Goal: Task Accomplishment & Management: Manage account settings

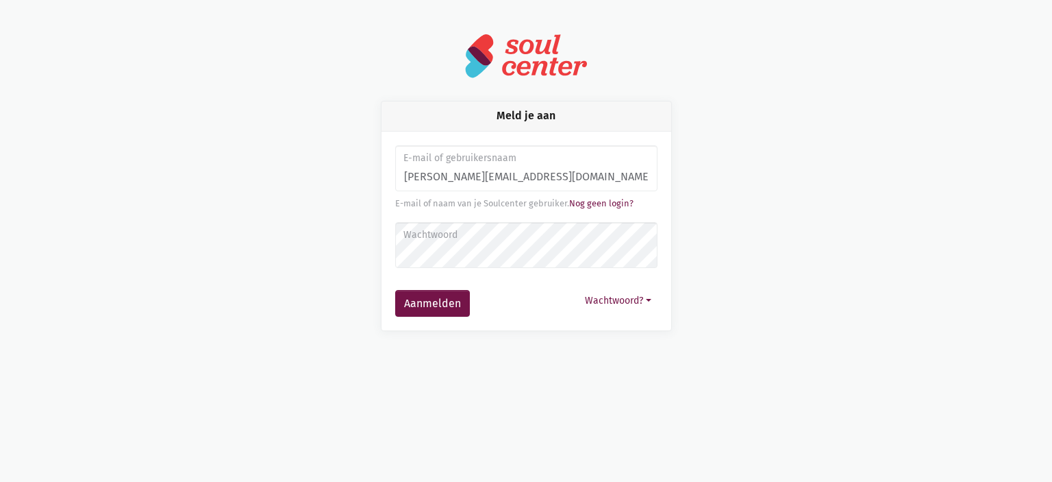
type input "monique.adamczijk@zorgbedrijf.be"
click at [395, 290] on button "Aanmelden" at bounding box center [432, 303] width 75 height 27
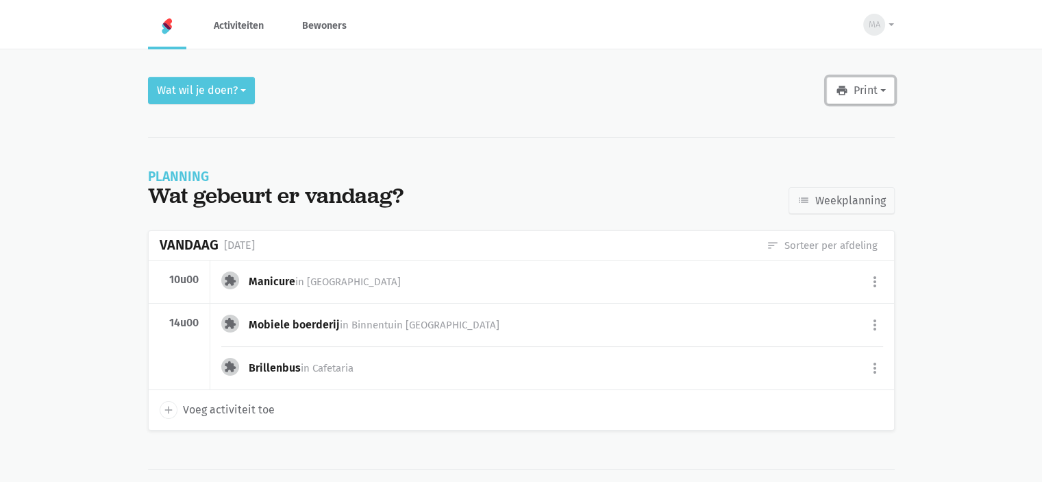
click at [857, 92] on button "print Print" at bounding box center [860, 90] width 68 height 27
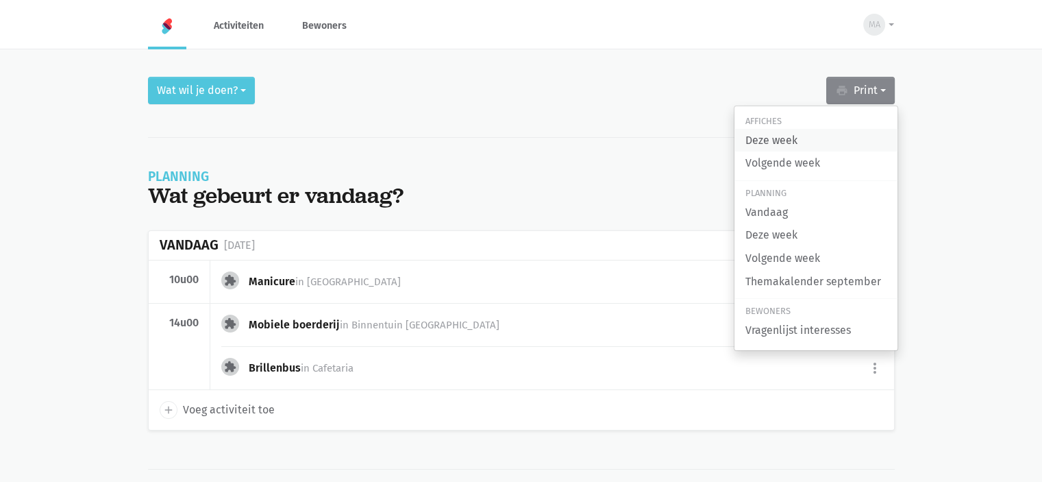
click at [806, 137] on link "Deze week" at bounding box center [815, 140] width 163 height 23
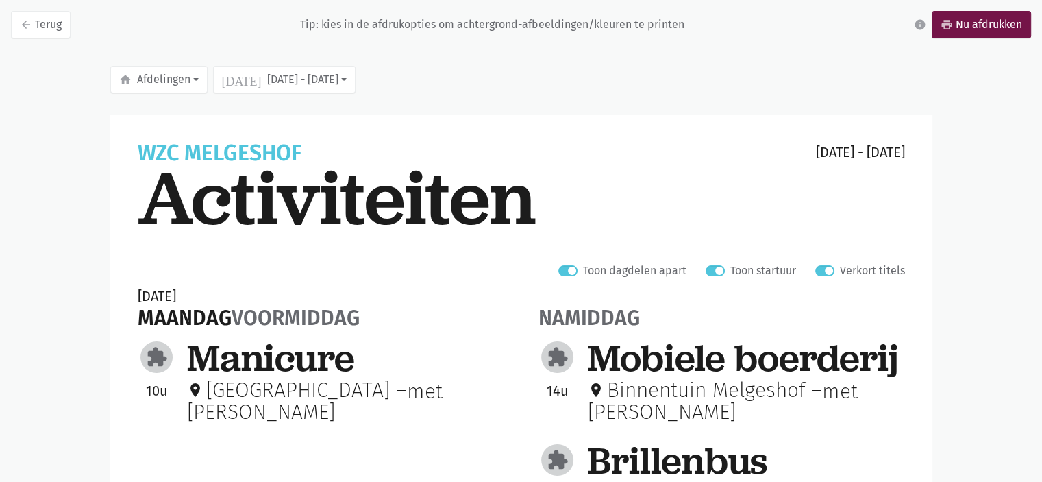
click at [840, 266] on label "Verkort titels" at bounding box center [872, 271] width 65 height 18
click at [820, 266] on input "Verkort titels" at bounding box center [820, 269] width 11 height 14
checkbox input "false"
click at [56, 26] on link "arrow_back Terug" at bounding box center [41, 24] width 60 height 27
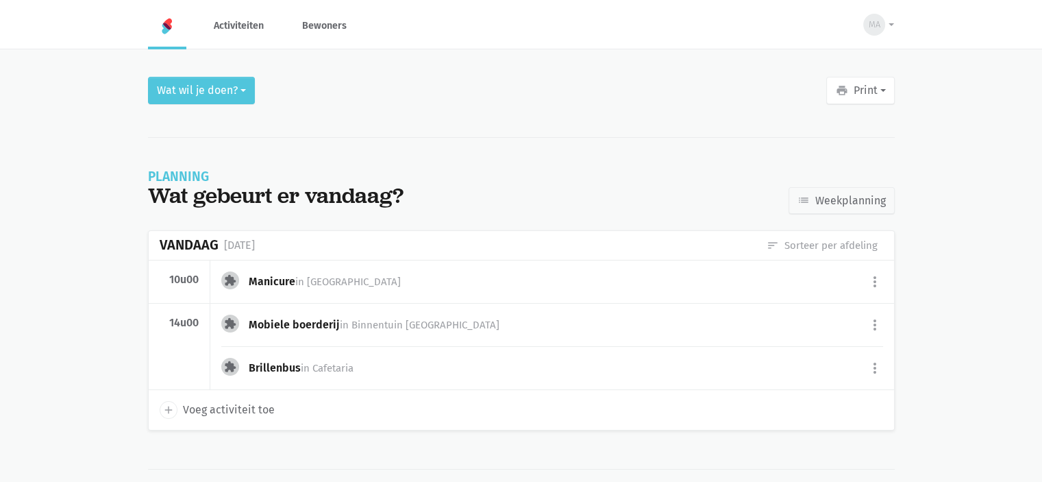
click at [283, 363] on div "Brillenbus in Cafetaria" at bounding box center [307, 367] width 116 height 15
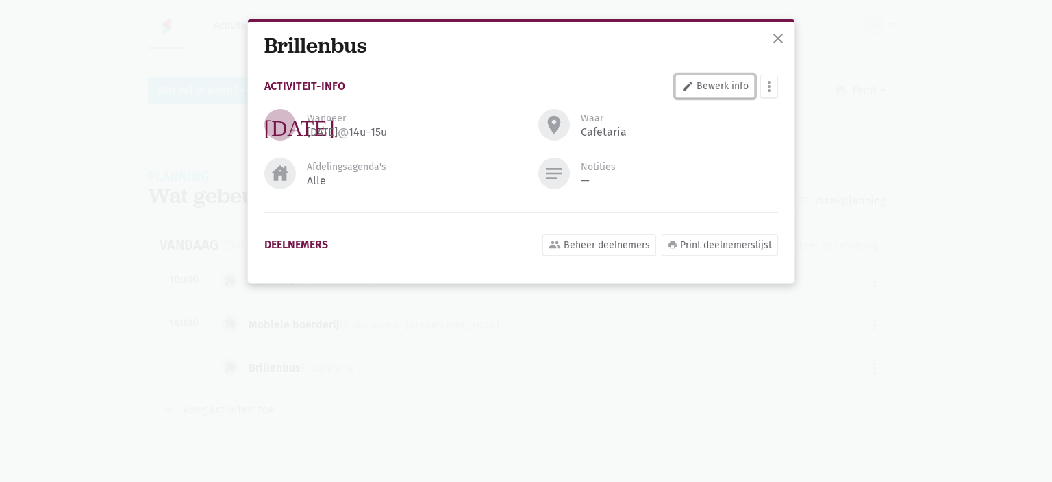
click at [707, 83] on link "edit Bewerk info" at bounding box center [715, 86] width 79 height 23
select select "14:00"
select select "15:00"
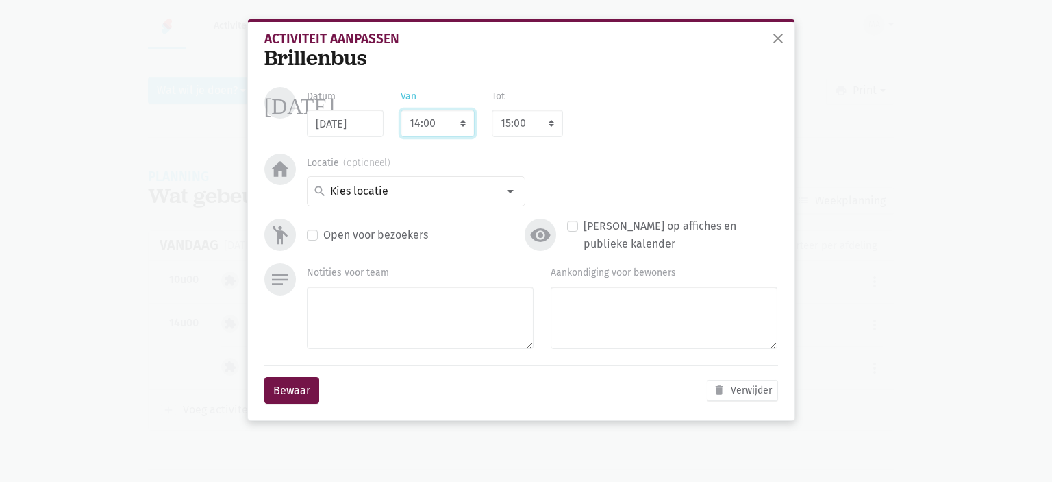
click at [455, 117] on select "7:00 7:15 7:30 7:45 8:00 8:15 8:30 8:45 9:00 9:15 9:30 9:45 10:00 10:15 10:30 1…" at bounding box center [438, 123] width 74 height 27
select select "13:30"
click at [401, 110] on select "7:00 7:15 7:30 7:45 8:00 8:15 8:30 8:45 9:00 9:15 9:30 9:45 10:00 10:15 10:30 1…" at bounding box center [438, 123] width 74 height 27
select select "14:30"
click at [299, 385] on button "Bewaar" at bounding box center [291, 390] width 55 height 27
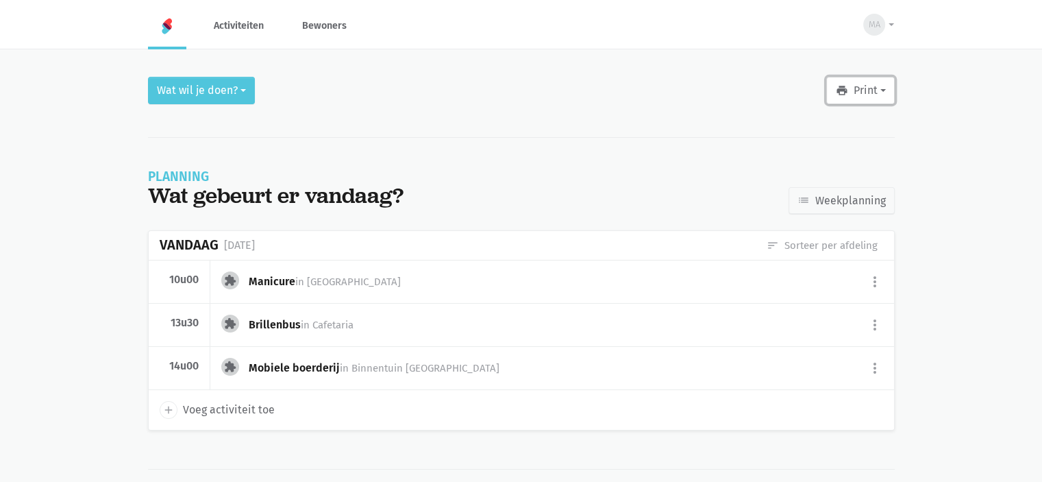
click at [874, 91] on button "print Print" at bounding box center [860, 90] width 68 height 27
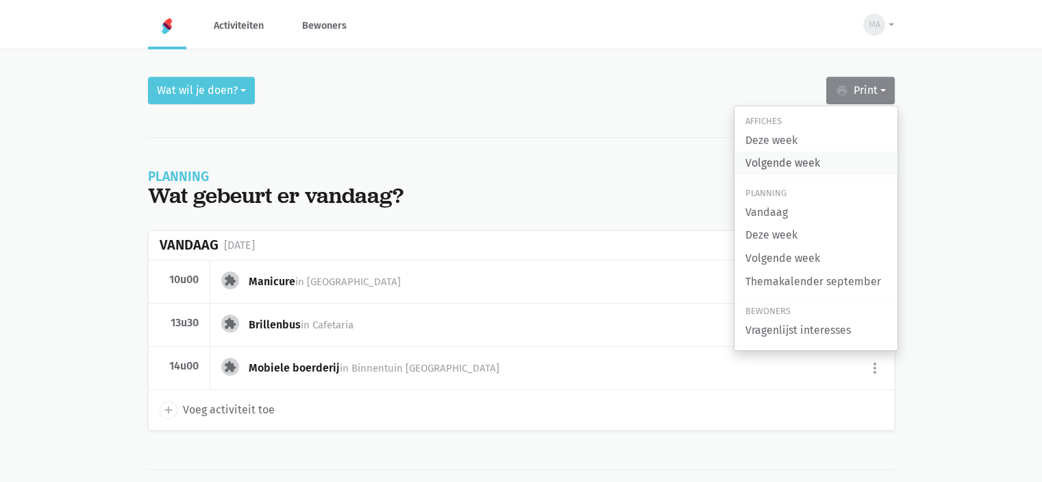
click at [784, 164] on link "Volgende week" at bounding box center [815, 162] width 163 height 23
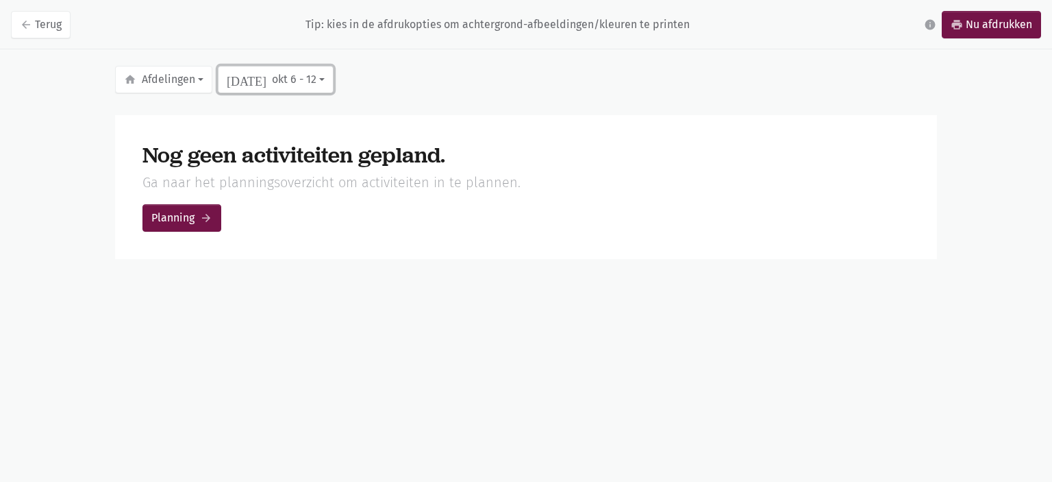
click at [272, 73] on button "[DATE] [DATE] - [DATE]" at bounding box center [276, 79] width 116 height 27
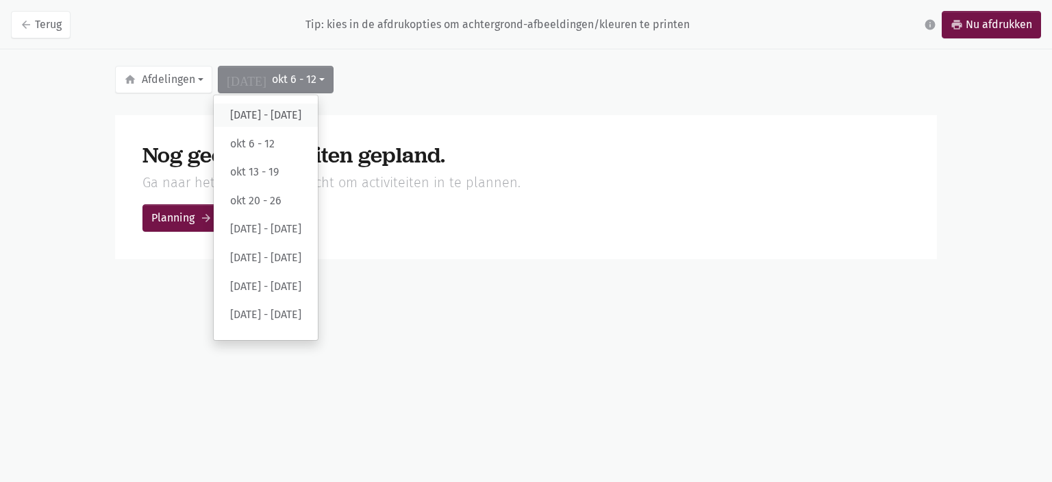
click at [258, 116] on label "[DATE] - [DATE]" at bounding box center [266, 114] width 104 height 23
click at [0, 0] on input "[DATE] - [DATE]" at bounding box center [0, 0] width 0 height 0
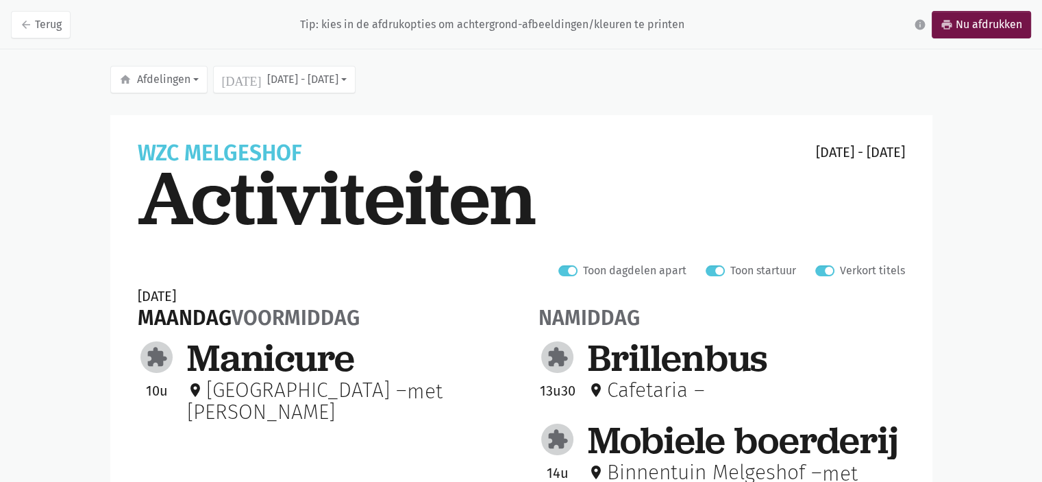
click at [837, 268] on div "Verkort titels" at bounding box center [860, 271] width 90 height 18
click at [840, 270] on label "Verkort titels" at bounding box center [872, 271] width 65 height 18
click at [826, 270] on input "Verkort titels" at bounding box center [820, 269] width 11 height 14
checkbox input "false"
click at [46, 27] on link "arrow_back Terug" at bounding box center [41, 24] width 60 height 27
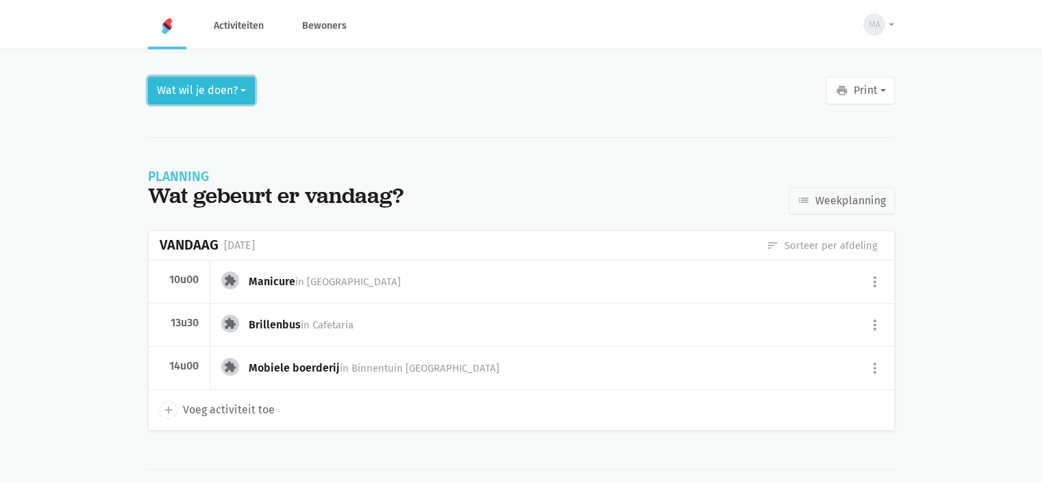
click at [195, 90] on button "Wat wil je doen?" at bounding box center [201, 90] width 107 height 27
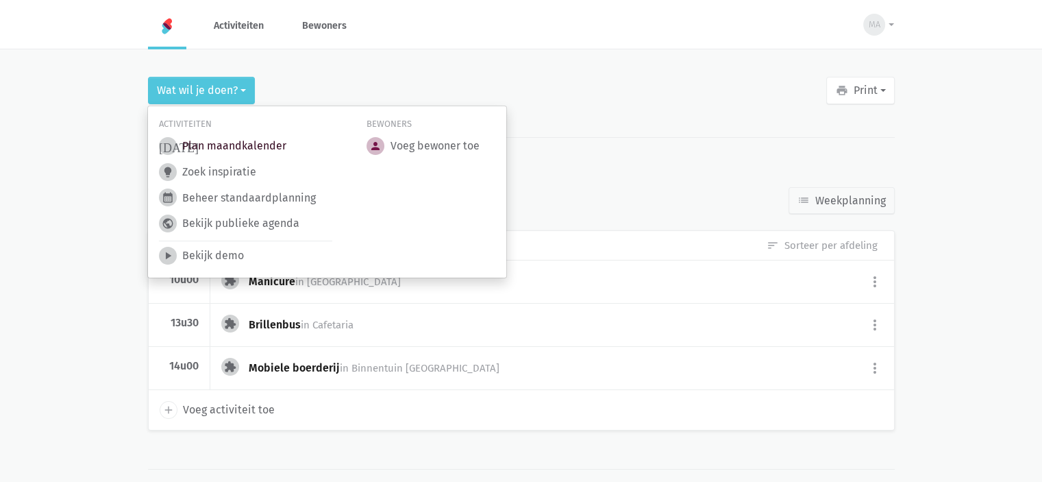
click at [211, 142] on link "today Plan maandkalender" at bounding box center [222, 146] width 127 height 18
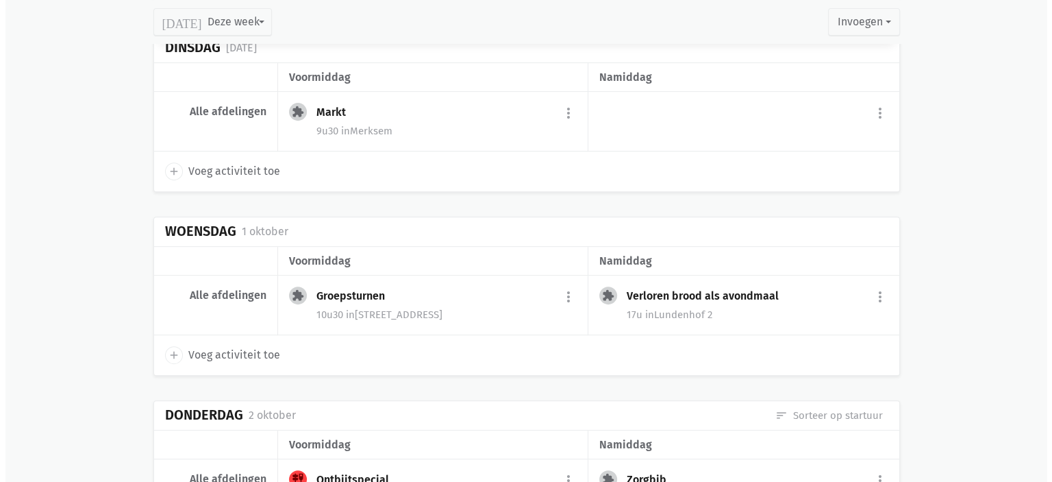
scroll to position [548, 0]
click at [170, 350] on icon "add" at bounding box center [168, 354] width 12 height 12
select select "14:00"
select select "15:00"
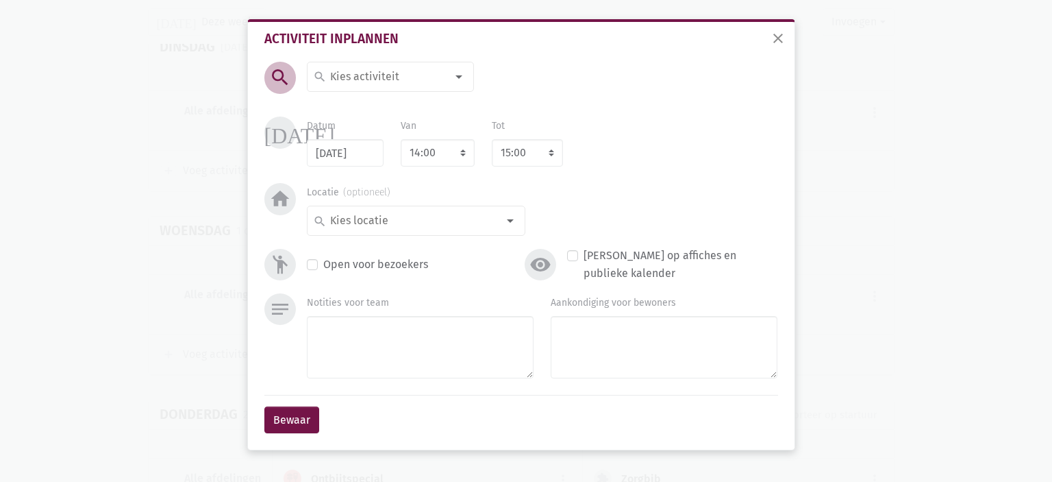
click at [358, 79] on input at bounding box center [387, 77] width 119 height 18
type input "Kaa"
click at [360, 127] on label "Kaas-en wijnavond" at bounding box center [376, 128] width 93 height 18
click at [438, 142] on select "7:00 7:15 7:30 7:45 8:00 8:15 8:30 8:45 9:00 9:15 9:30 9:45 10:00 10:15 10:30 1…" at bounding box center [438, 152] width 74 height 27
select select "17:00"
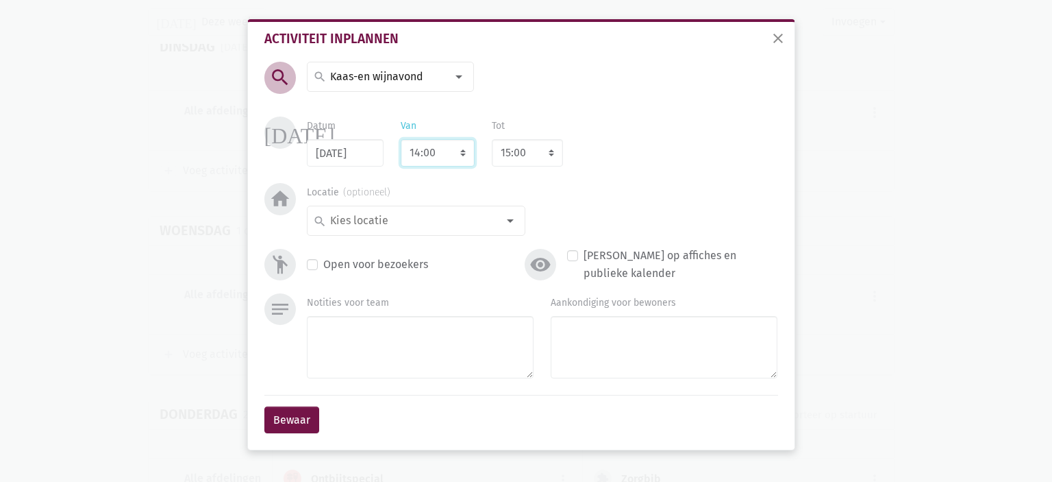
click at [401, 139] on select "7:00 7:15 7:30 7:45 8:00 8:15 8:30 8:45 9:00 9:15 9:30 9:45 10:00 10:15 10:30 1…" at bounding box center [438, 152] width 74 height 27
select select "18:00"
click at [412, 221] on input at bounding box center [412, 221] width 169 height 18
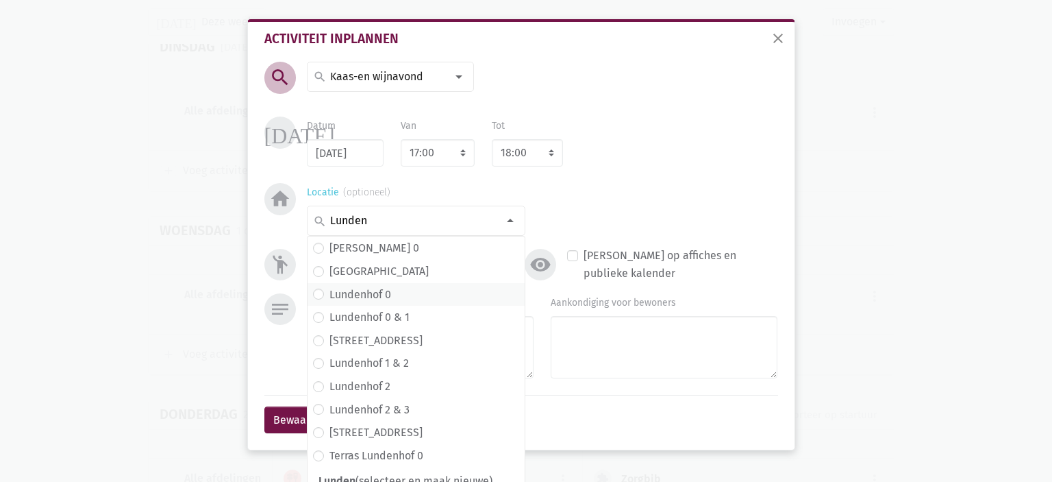
type input "Lunden"
click at [401, 284] on span "Lundenhof 0" at bounding box center [416, 294] width 217 height 23
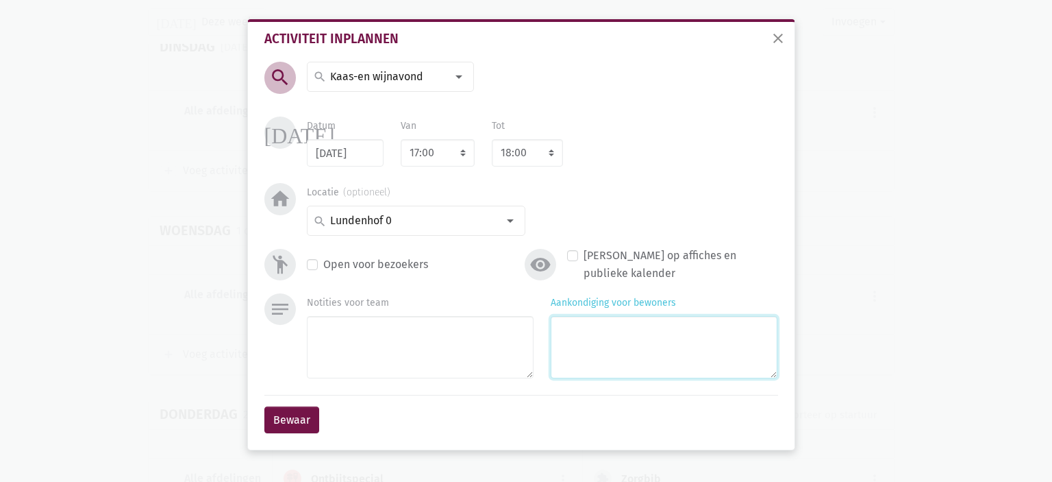
click at [648, 350] on textarea "Aankondiging voor bewoners" at bounding box center [664, 347] width 227 height 62
type textarea "met [PERSON_NAME]"
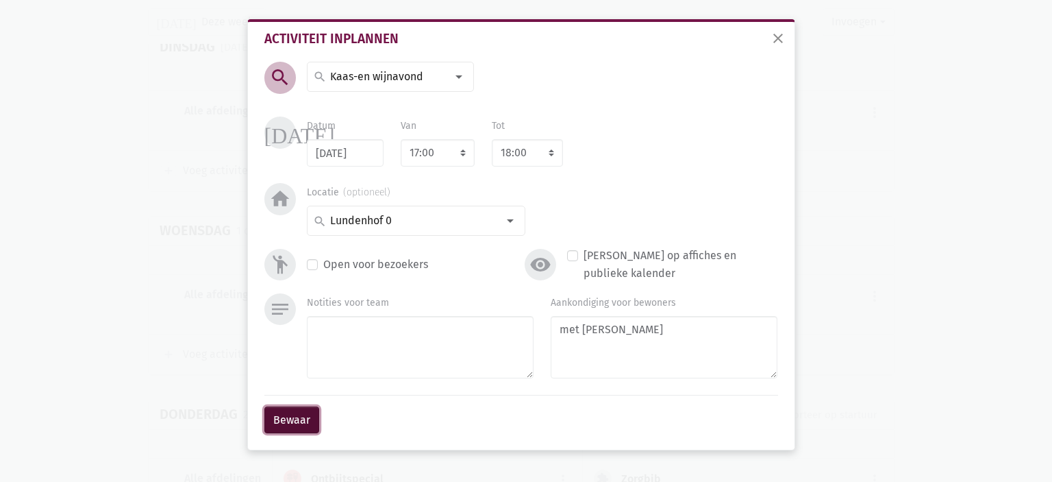
click at [290, 408] on button "Bewaar" at bounding box center [291, 419] width 55 height 27
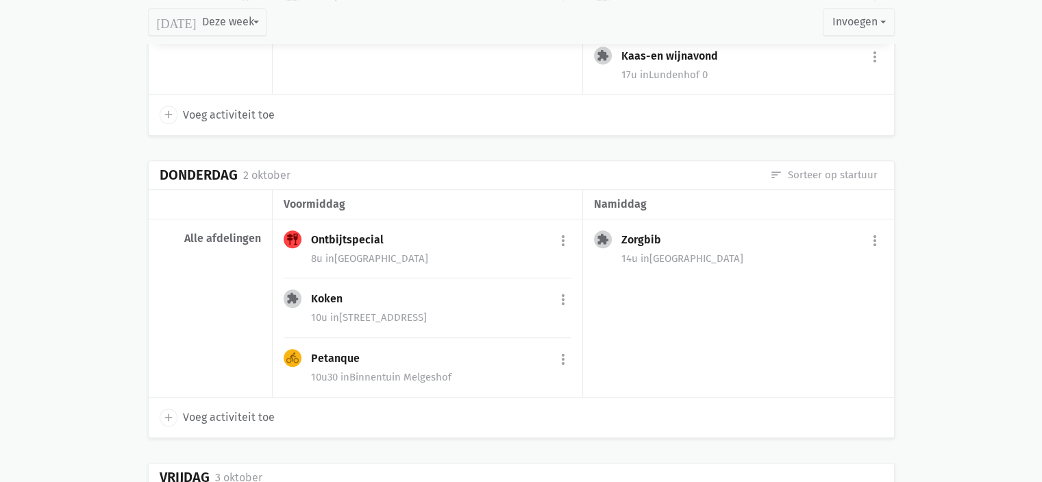
scroll to position [871, 0]
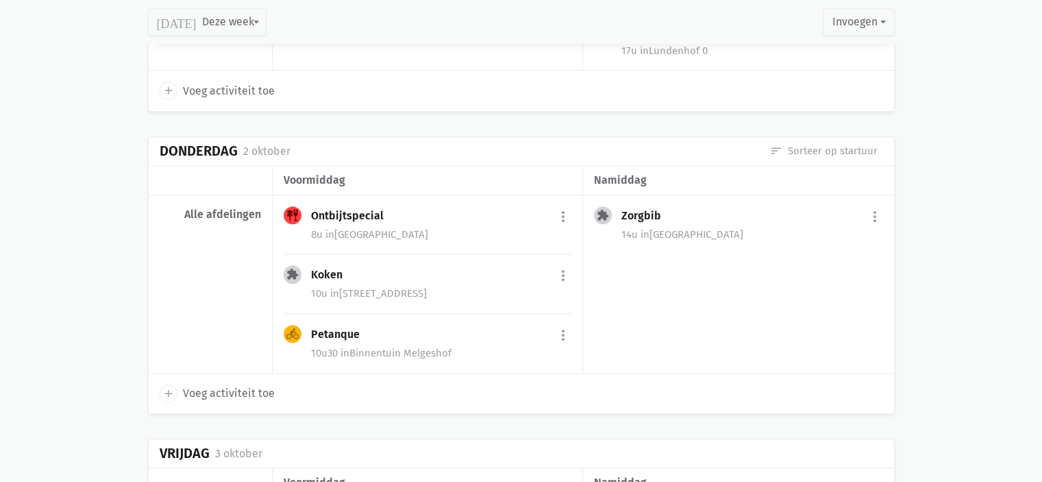
click at [357, 295] on span "in [STREET_ADDRESS]" at bounding box center [378, 293] width 97 height 12
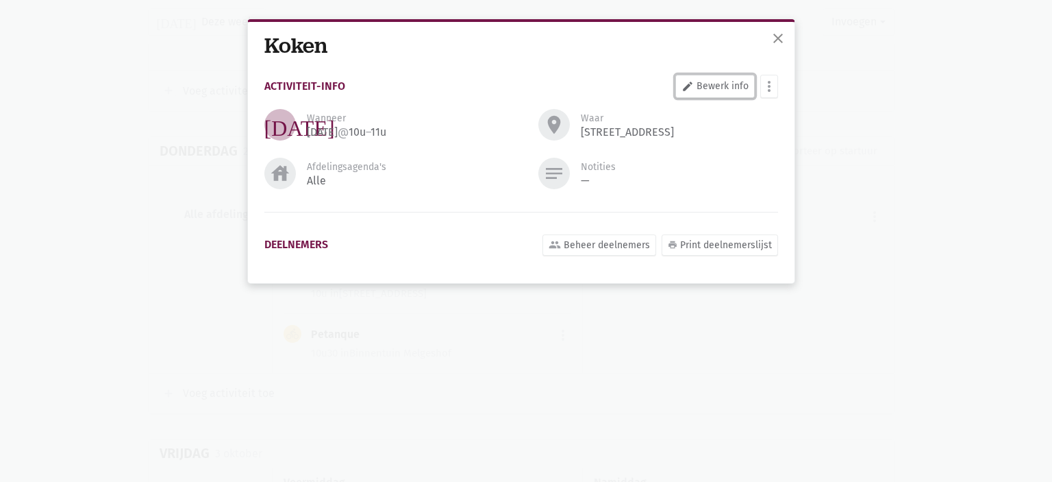
click at [714, 90] on link "edit Bewerk info" at bounding box center [715, 86] width 79 height 23
select select "10:00"
select select "11:00"
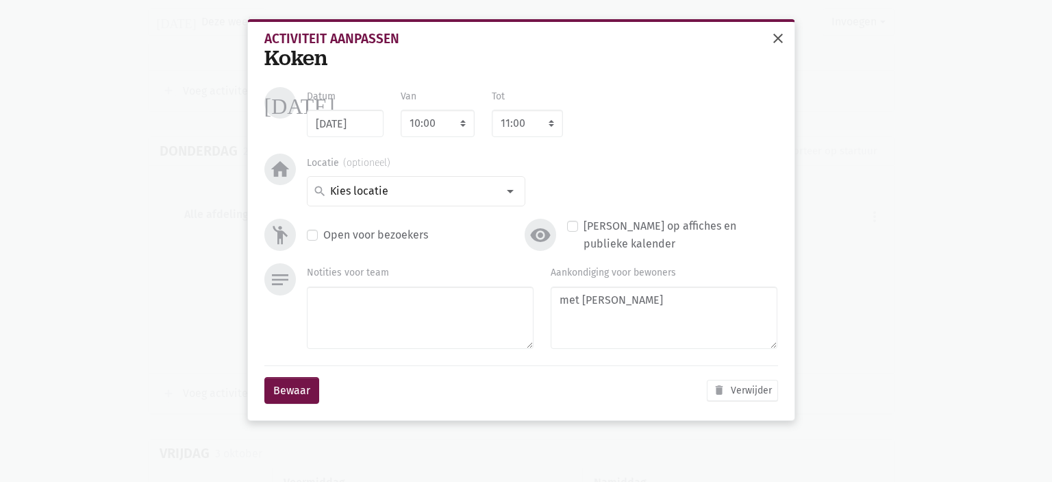
click at [775, 40] on span "close" at bounding box center [778, 38] width 16 height 16
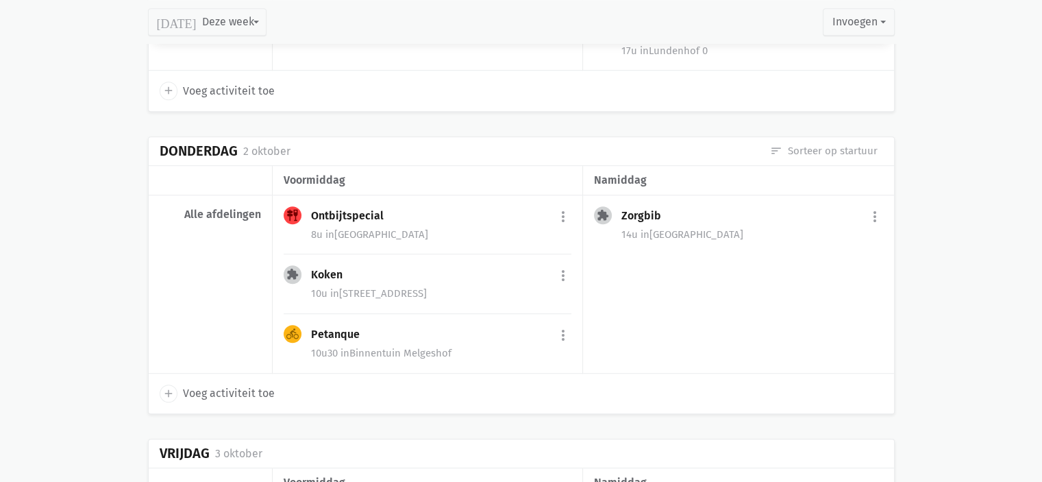
click at [352, 339] on div "Petanque more_vert edit Bewerk group Beheer deelnemers print Print deelnemersli…" at bounding box center [441, 336] width 260 height 22
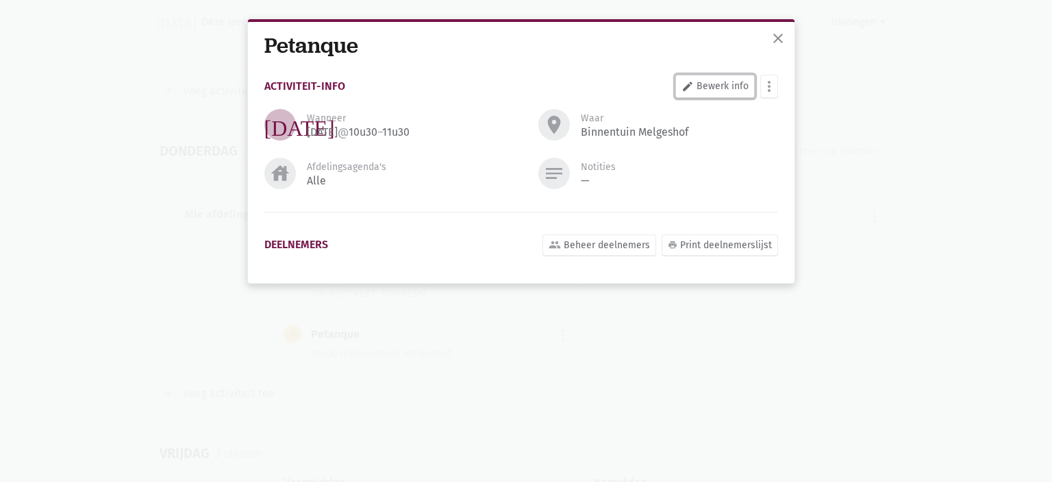
click at [712, 88] on link "edit Bewerk info" at bounding box center [715, 86] width 79 height 23
select select "10:30"
select select "11:30"
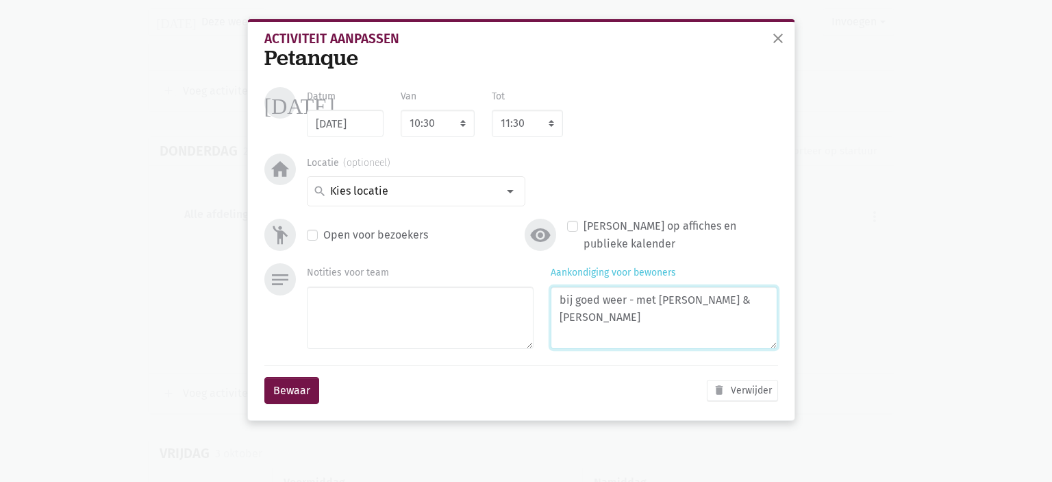
click at [739, 290] on textarea "bij goed weer - met [PERSON_NAME] & [PERSON_NAME]" at bounding box center [664, 317] width 227 height 62
type textarea "bij goed weer - met [PERSON_NAME]"
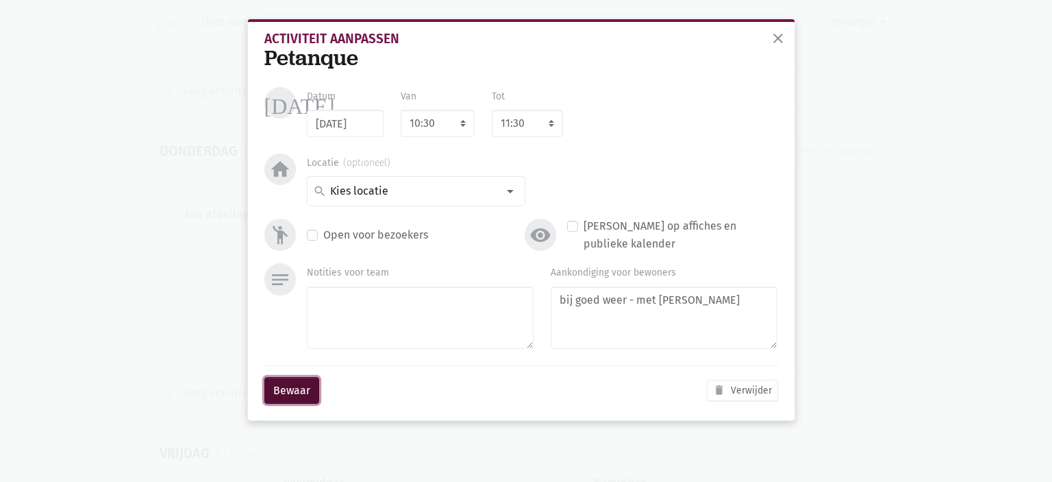
click at [297, 391] on button "Bewaar" at bounding box center [291, 390] width 55 height 27
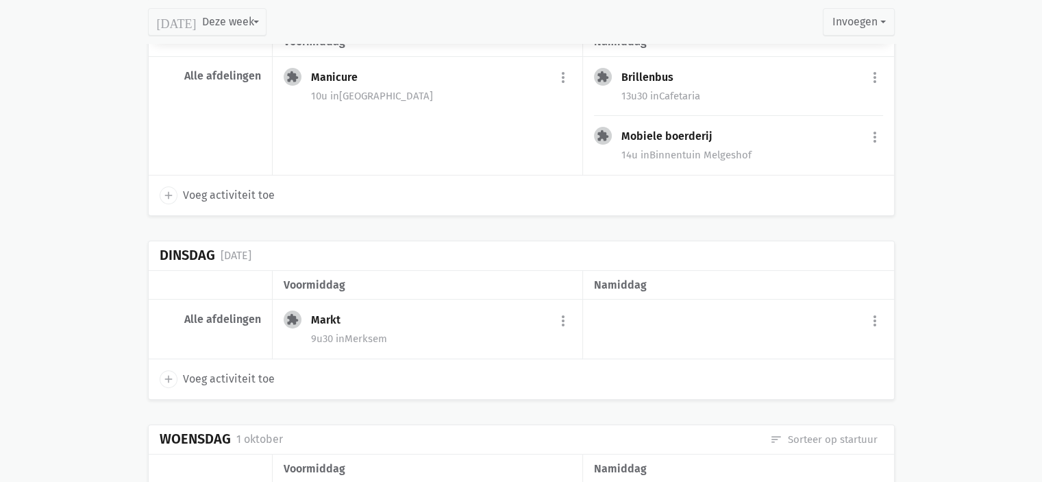
scroll to position [480, 0]
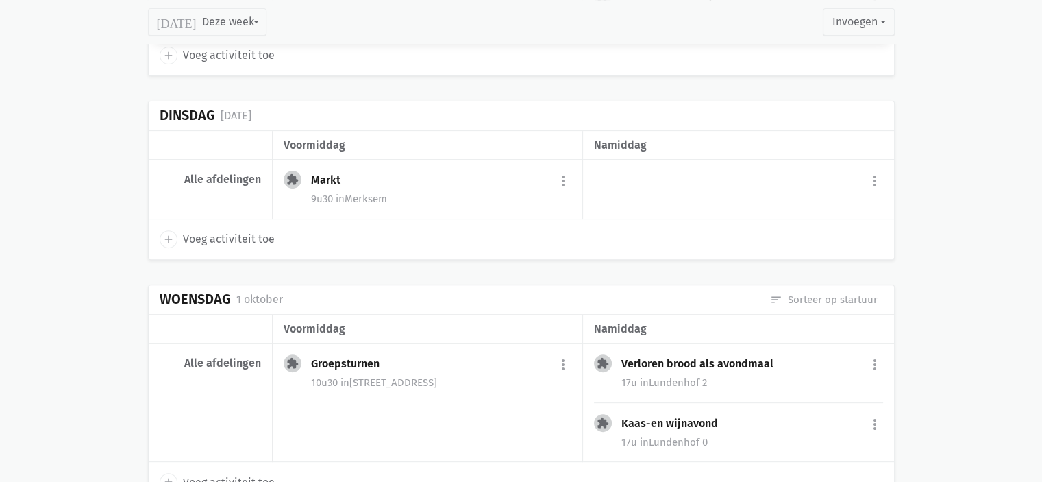
click at [400, 175] on div "Markt more_vert edit Bewerk group Beheer deelnemers print Print deelnemerslijst…" at bounding box center [441, 182] width 260 height 22
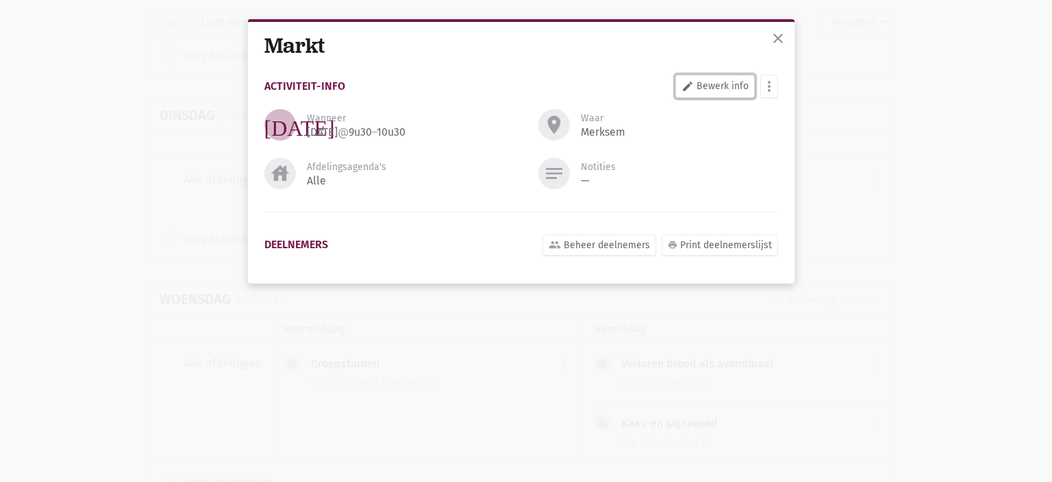
click at [700, 88] on link "edit Bewerk info" at bounding box center [715, 86] width 79 height 23
select select "9:30"
select select "10:30"
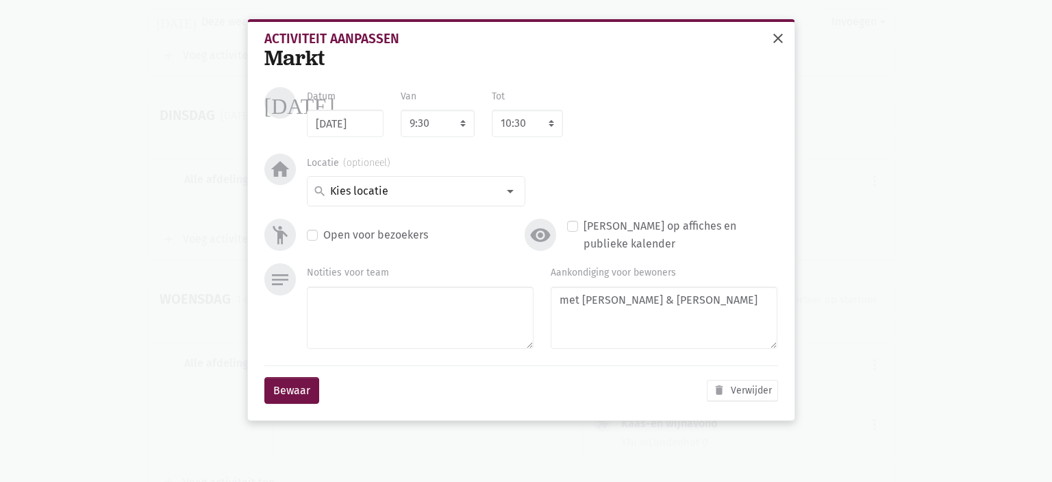
click at [778, 39] on span "close" at bounding box center [778, 38] width 16 height 16
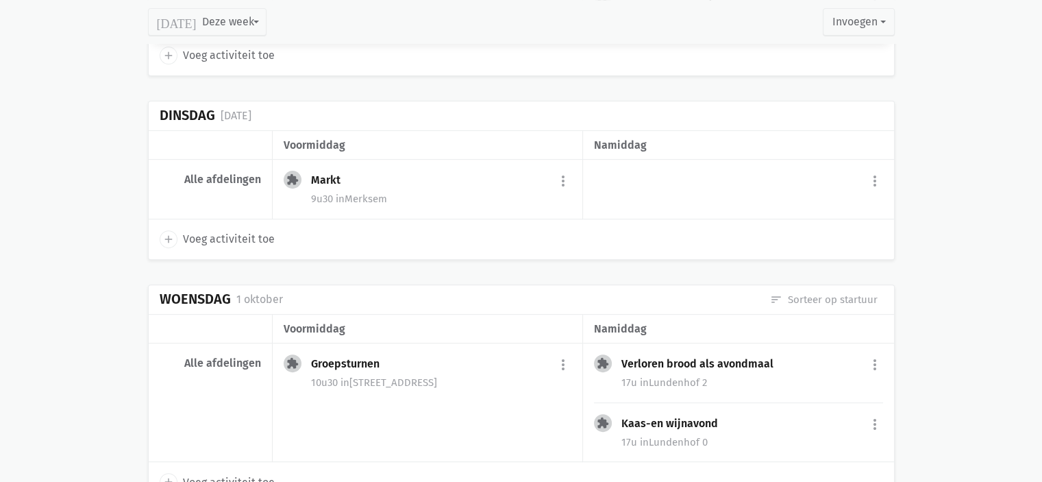
click at [375, 367] on div "Groepsturnen" at bounding box center [350, 364] width 79 height 14
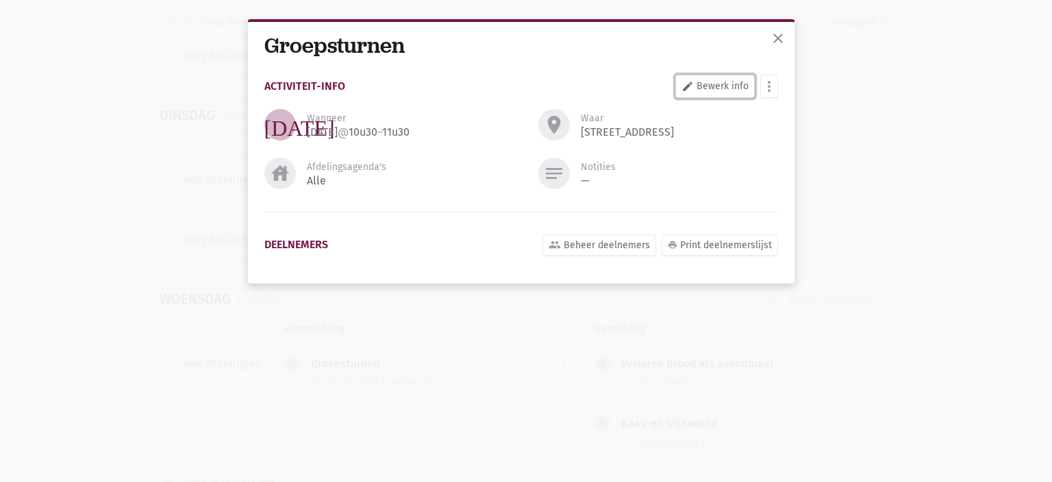
click at [726, 89] on link "edit Bewerk info" at bounding box center [715, 86] width 79 height 23
select select "10:30"
select select "11:30"
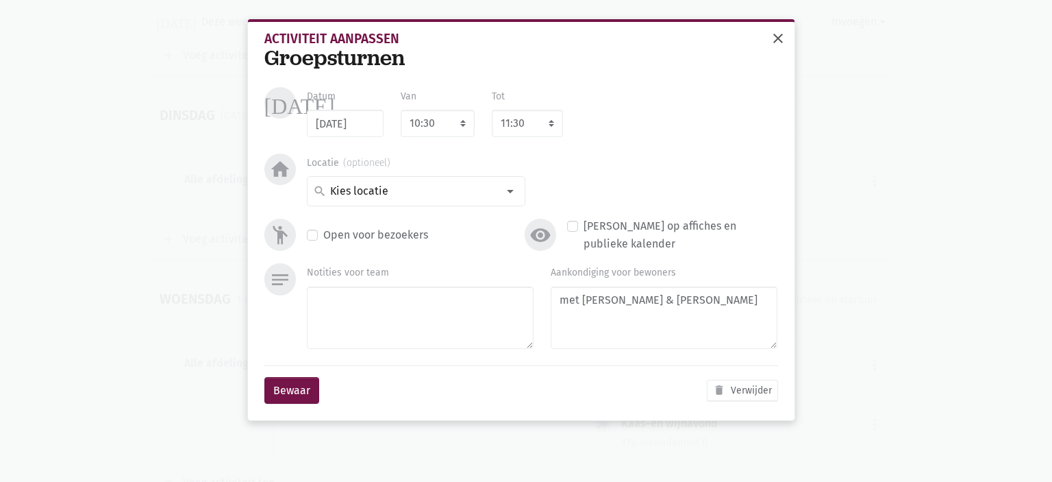
click at [781, 42] on span "close" at bounding box center [778, 38] width 16 height 16
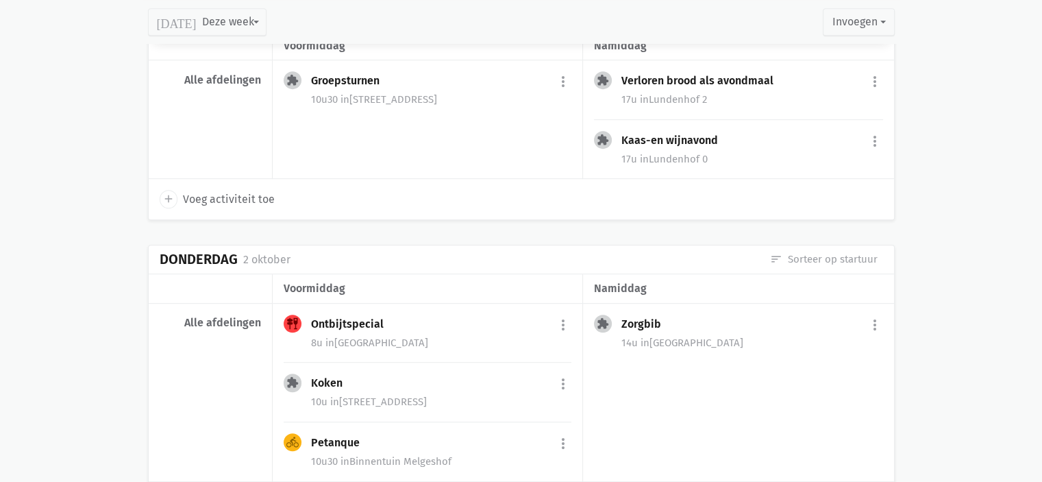
scroll to position [822, 0]
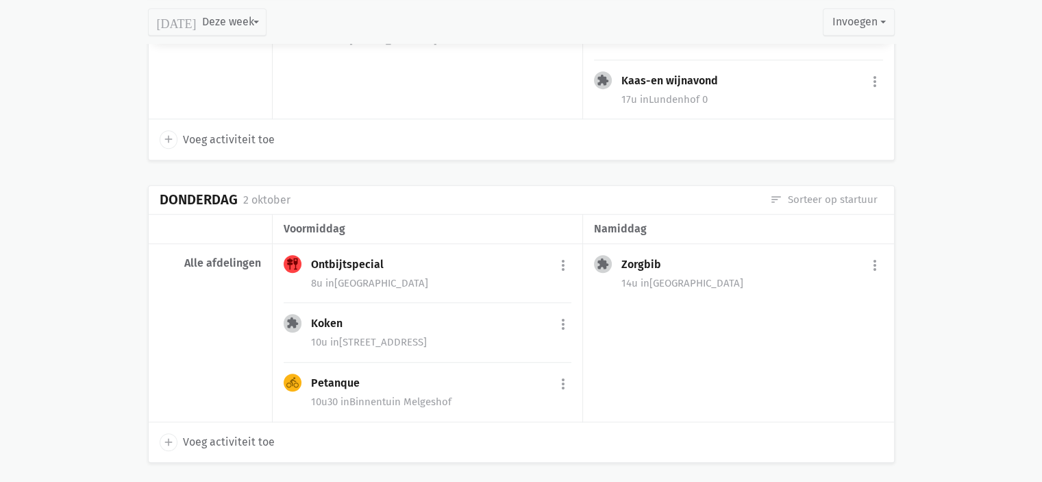
click at [360, 336] on span "in [STREET_ADDRESS]" at bounding box center [378, 342] width 97 height 12
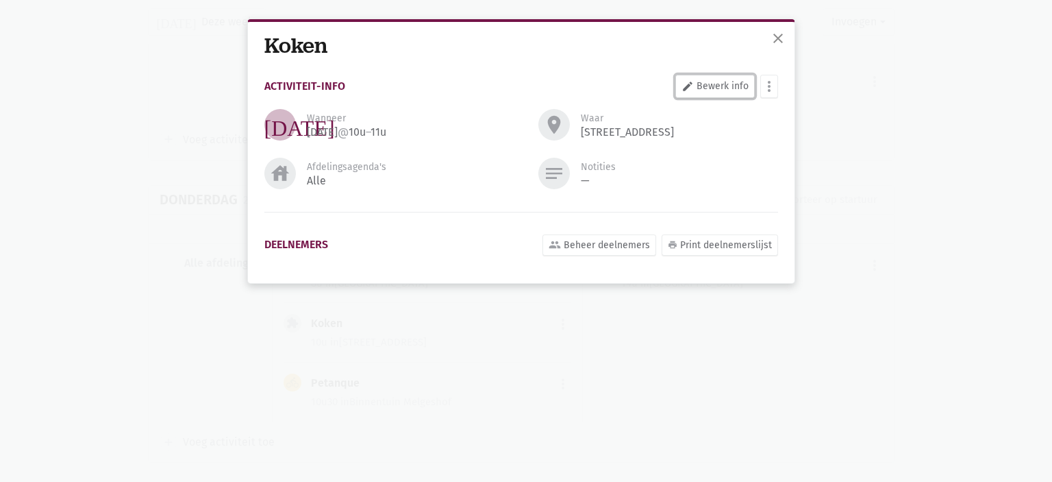
click at [715, 76] on link "edit Bewerk info" at bounding box center [715, 86] width 79 height 23
select select "10:00"
select select "11:00"
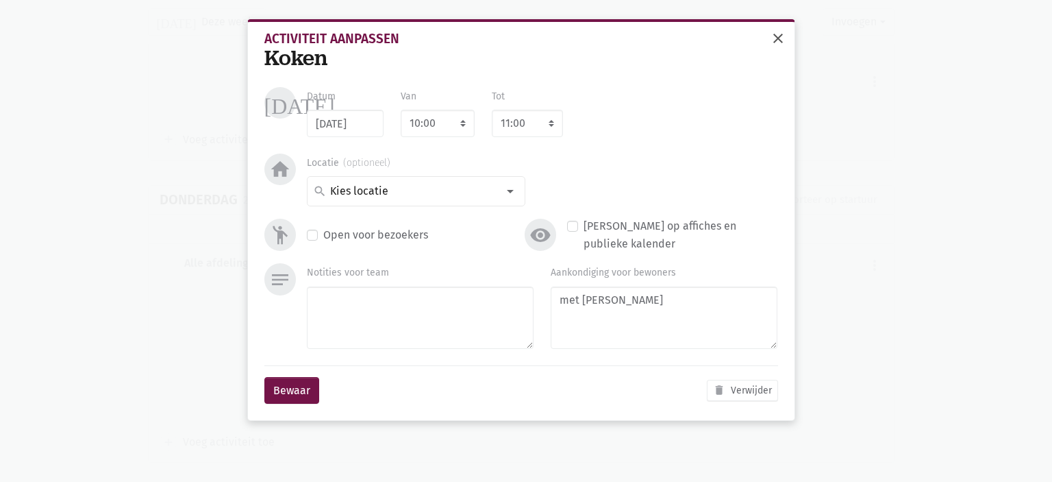
click at [781, 36] on span "close" at bounding box center [778, 38] width 16 height 16
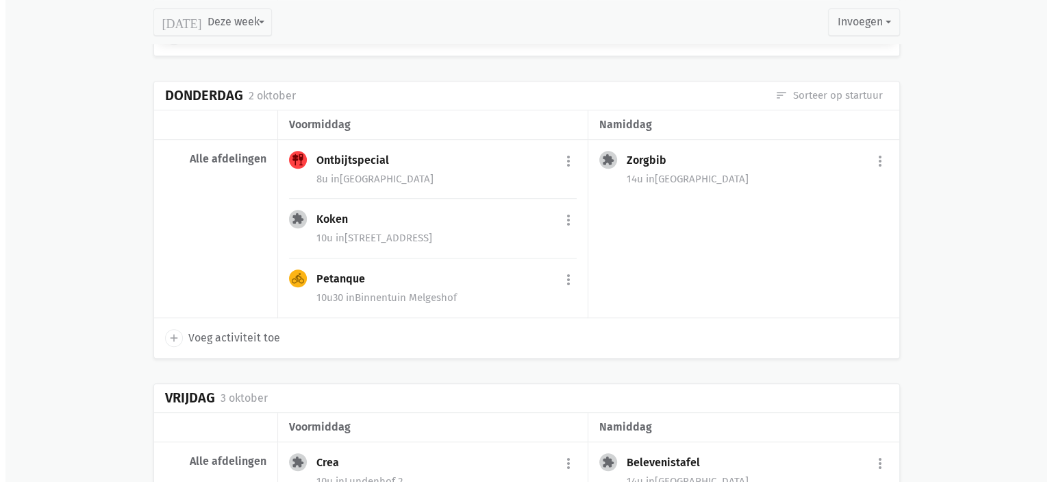
scroll to position [1028, 0]
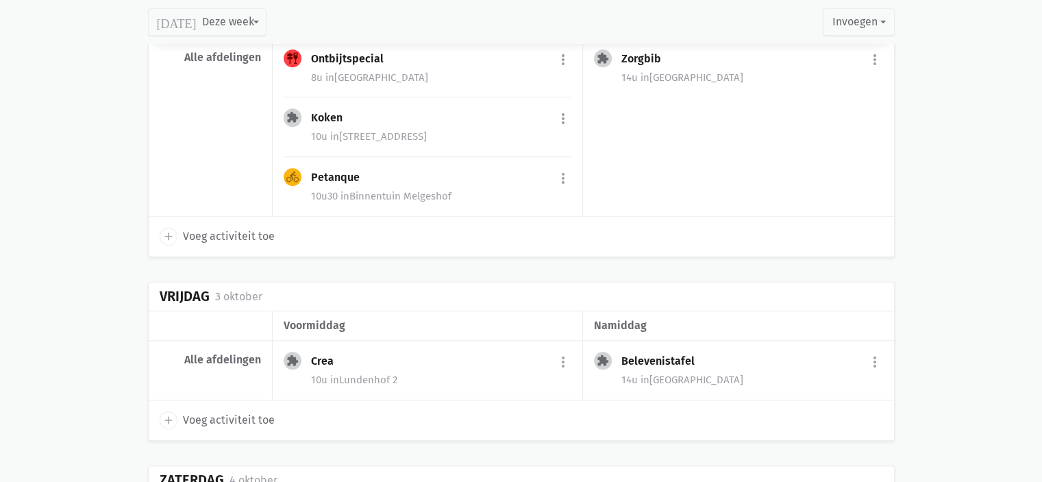
click at [663, 373] on span "in [GEOGRAPHIC_DATA]" at bounding box center [692, 379] width 103 height 12
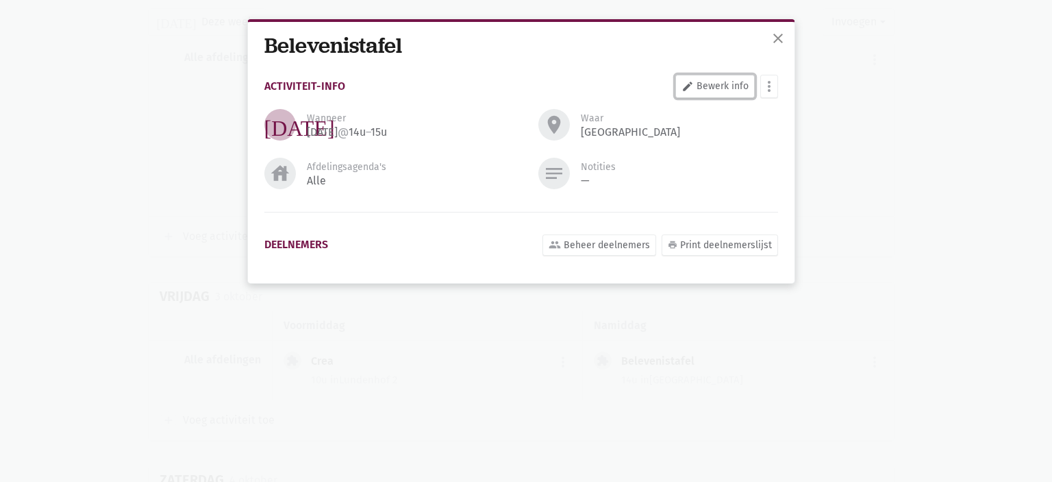
click at [730, 79] on link "edit Bewerk info" at bounding box center [715, 86] width 79 height 23
select select "14:00"
select select "15:00"
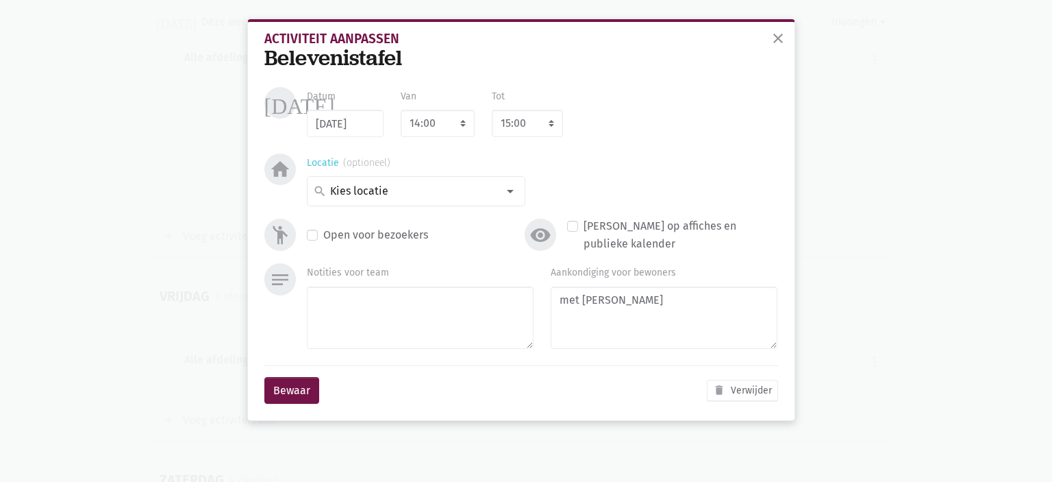
click at [428, 183] on input at bounding box center [412, 191] width 169 height 18
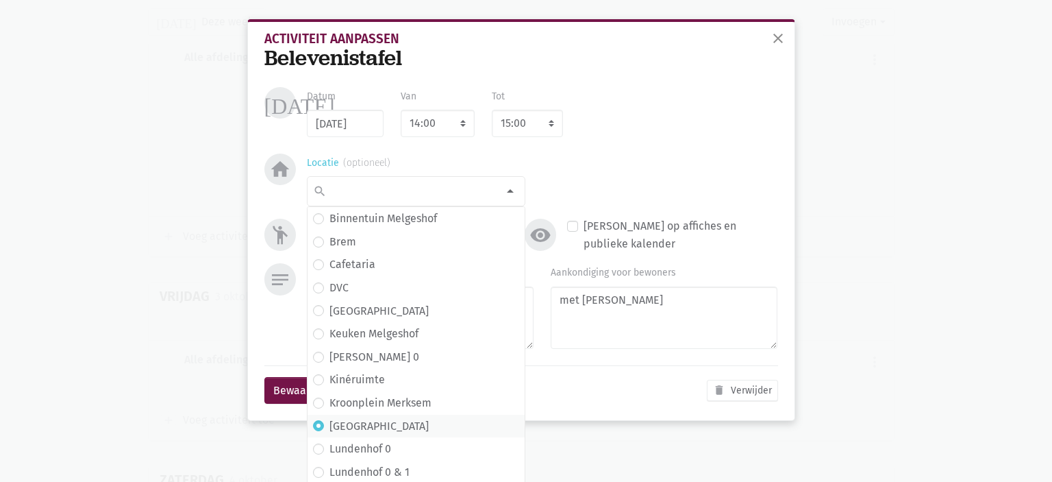
scroll to position [183, 0]
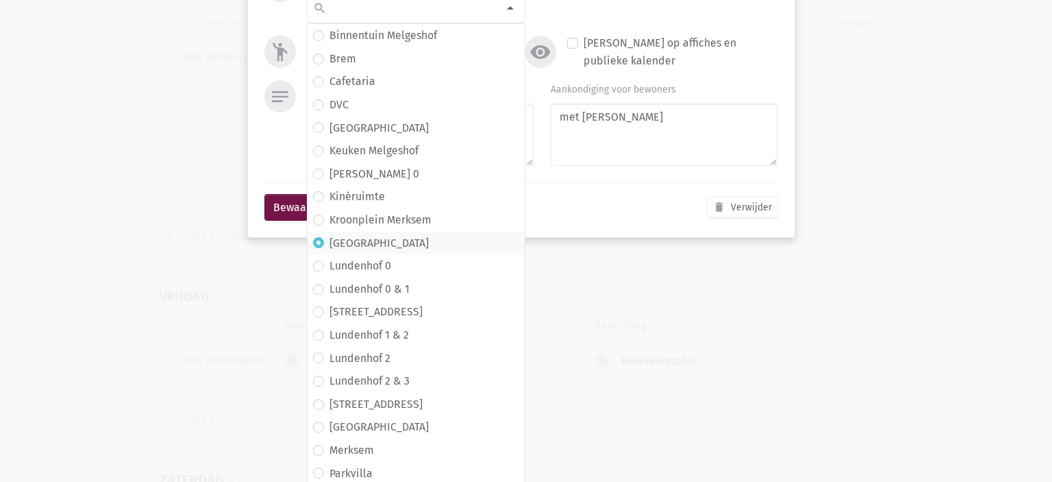
click at [665, 193] on div "Bewaar delete Verwijder" at bounding box center [521, 207] width 514 height 50
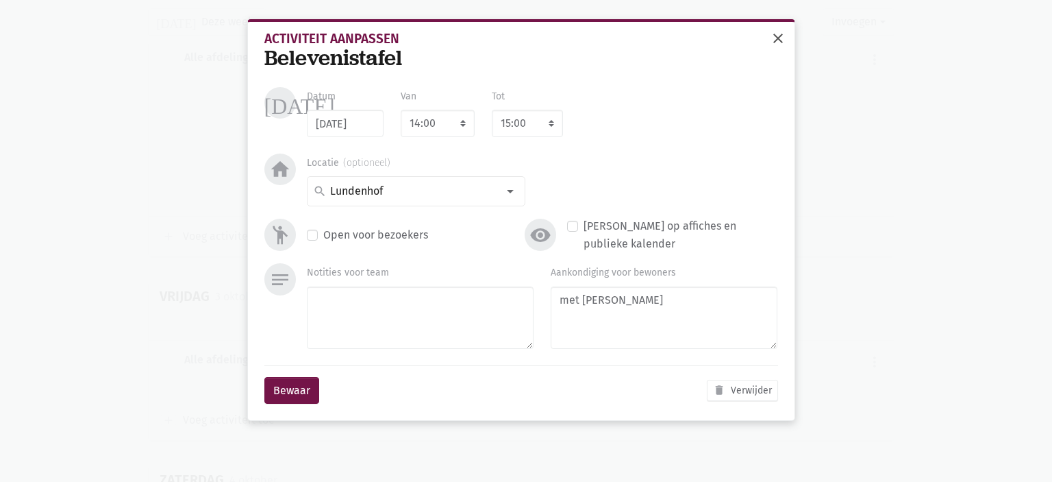
click at [785, 34] on span "close" at bounding box center [778, 38] width 16 height 16
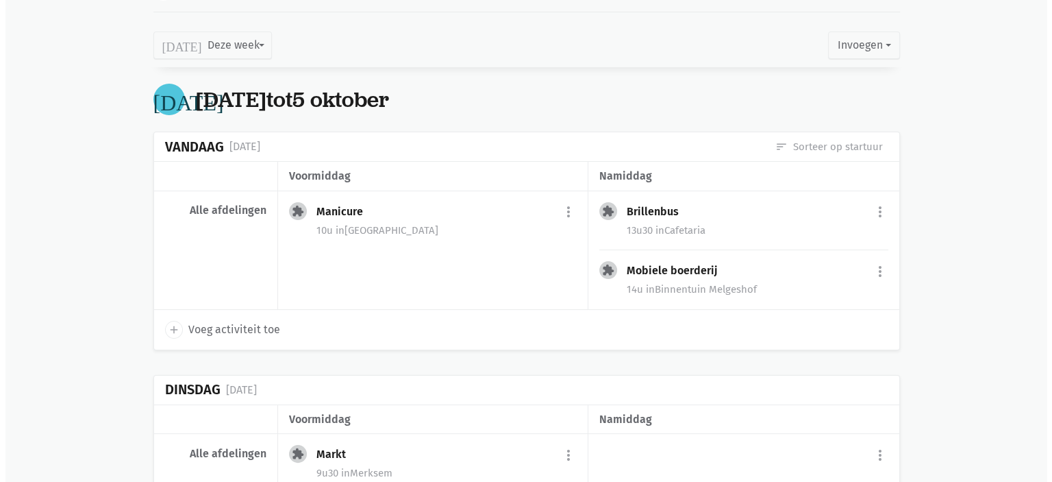
scroll to position [274, 0]
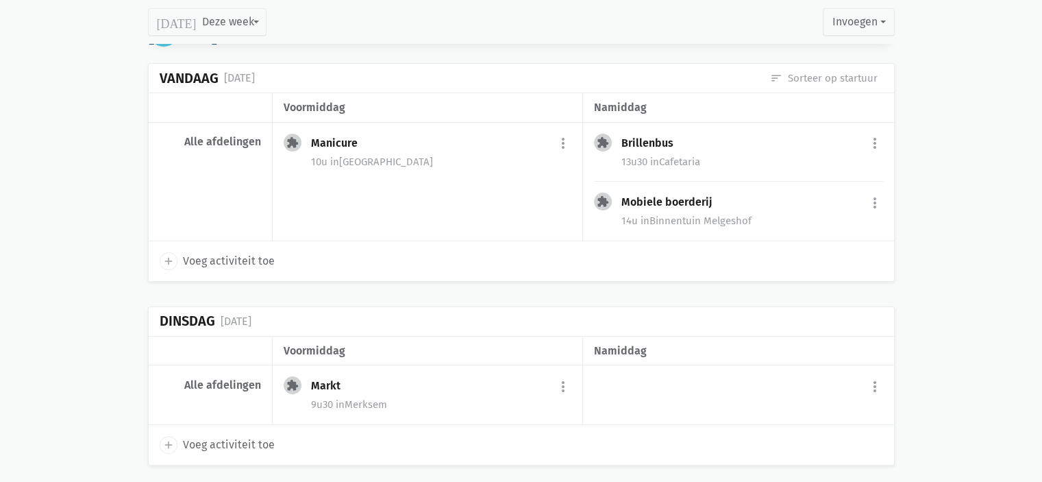
click at [170, 445] on icon "add" at bounding box center [168, 444] width 12 height 12
type input "[DATE]"
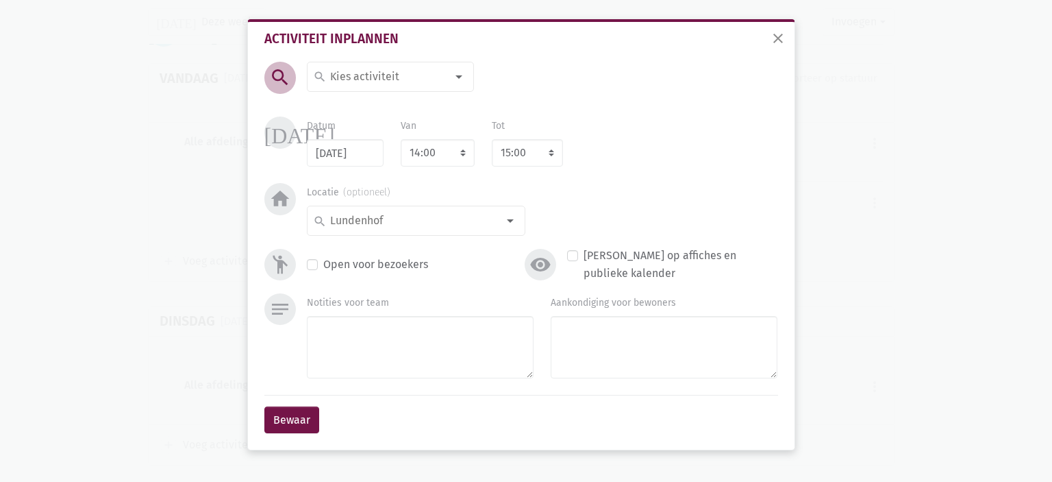
click at [343, 69] on input at bounding box center [387, 77] width 119 height 18
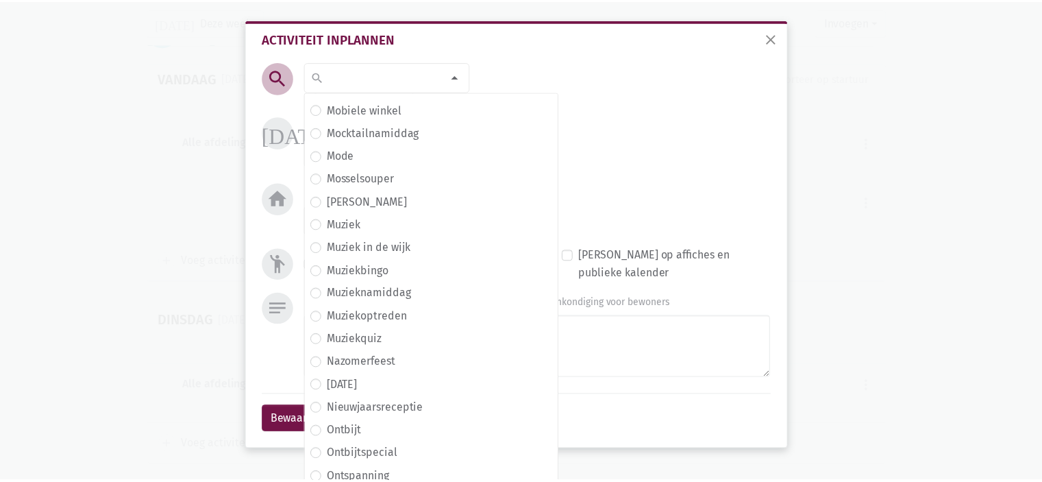
scroll to position [2603, 0]
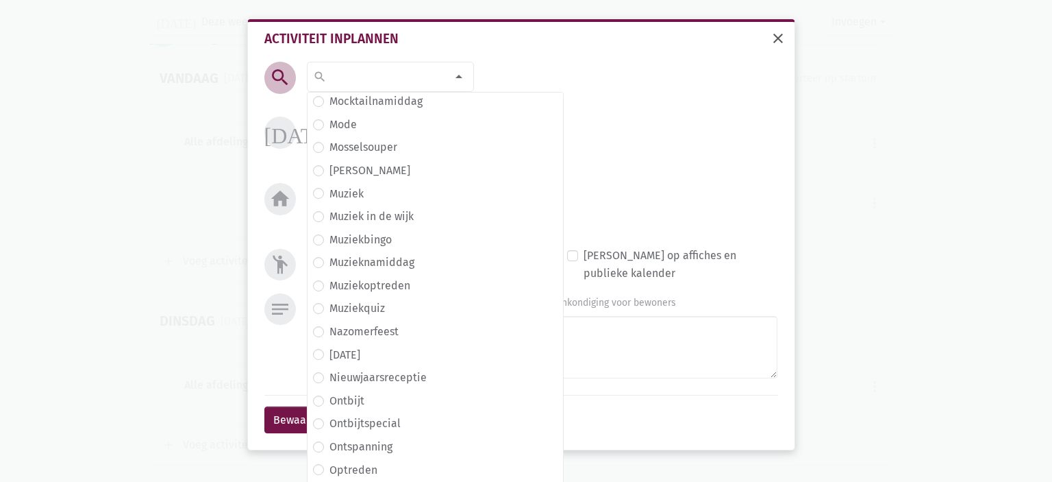
click at [773, 40] on span "close" at bounding box center [778, 38] width 16 height 16
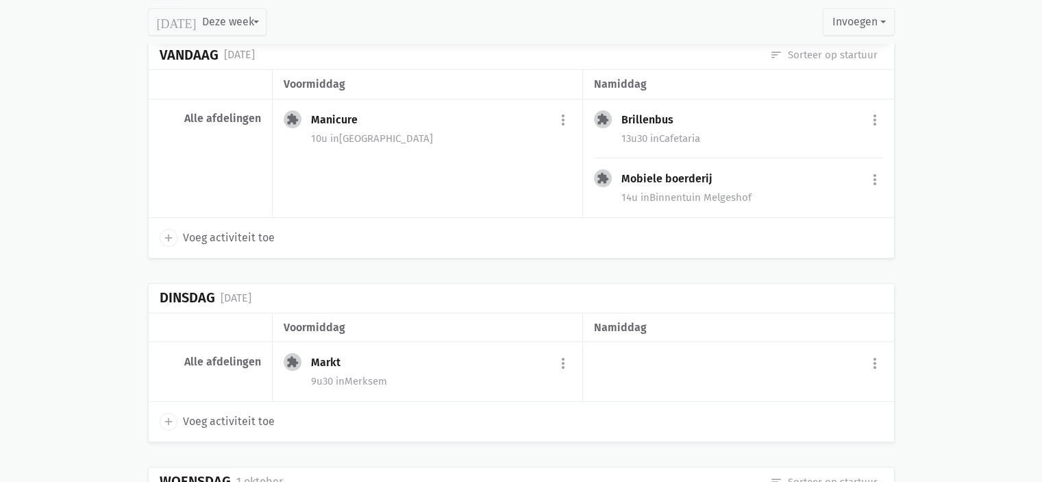
scroll to position [274, 0]
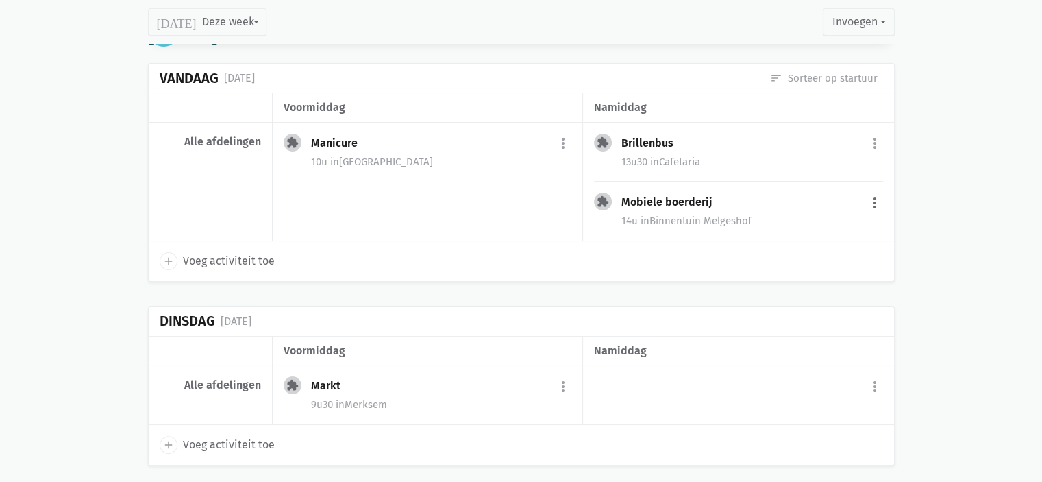
click at [876, 205] on button "more_vert" at bounding box center [875, 203] width 16 height 26
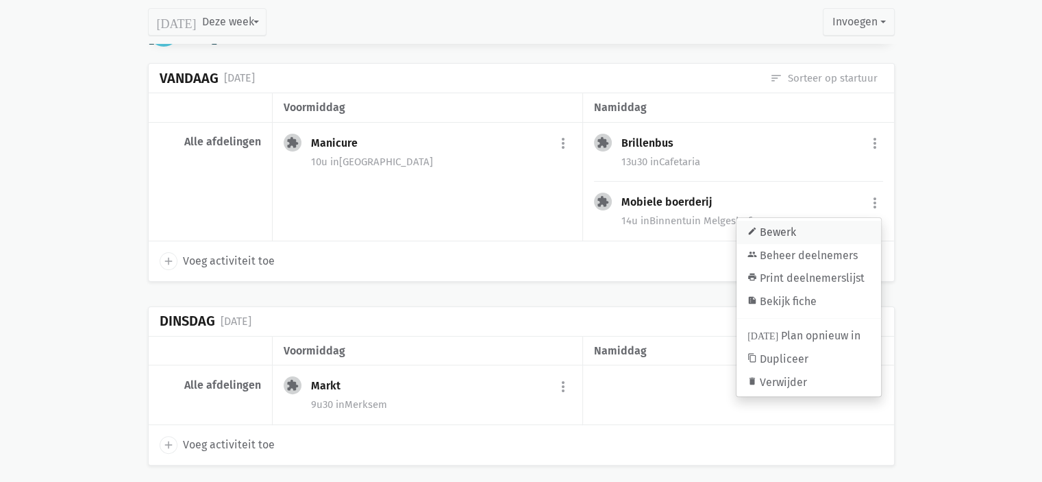
click at [797, 236] on link "edit Bewerk" at bounding box center [808, 232] width 145 height 23
type input "[DATE]"
type textarea "met [PERSON_NAME]"
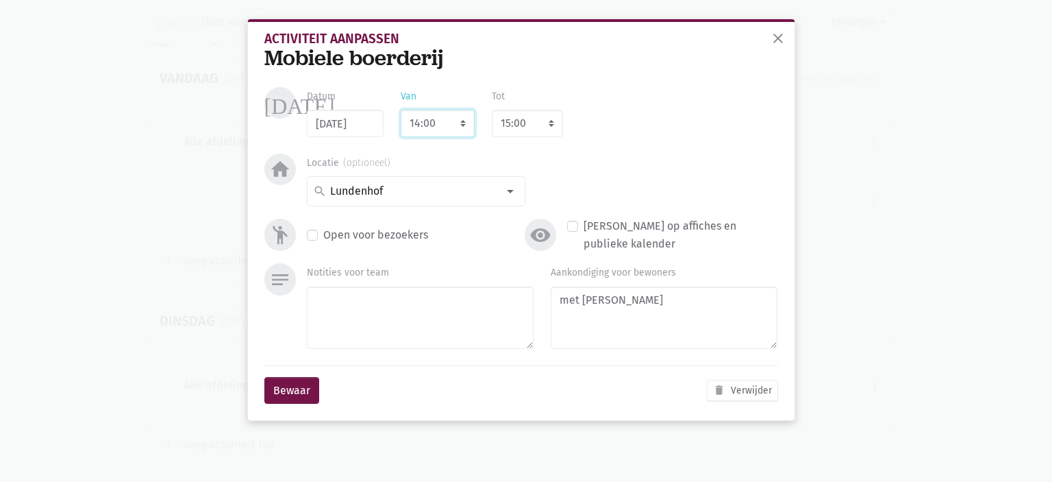
click at [444, 121] on select "7:00 7:15 7:30 7:45 8:00 8:15 8:30 8:45 9:00 9:15 9:30 9:45 10:00 10:15 10:30 1…" at bounding box center [438, 123] width 74 height 27
select select "13:00"
click at [401, 110] on select "7:00 7:15 7:30 7:45 8:00 8:15 8:30 8:45 9:00 9:15 9:30 9:45 10:00 10:15 10:30 1…" at bounding box center [438, 123] width 74 height 27
select select "14:00"
click at [292, 387] on button "Bewaar" at bounding box center [291, 390] width 55 height 27
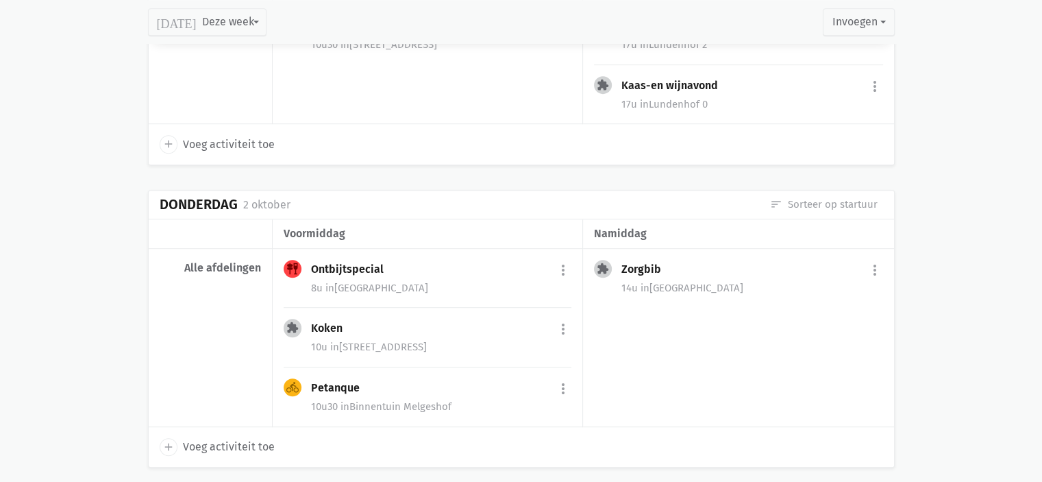
scroll to position [891, 0]
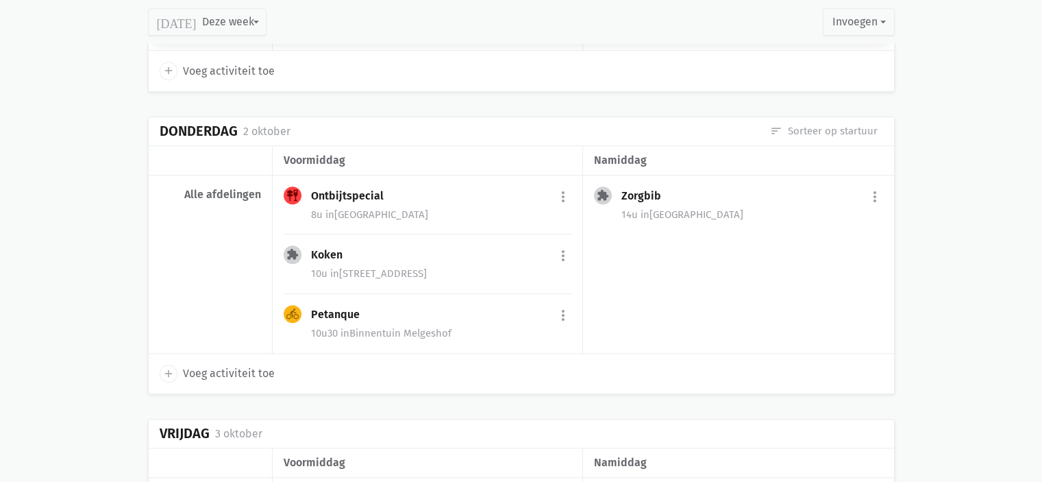
click at [386, 324] on div "10u30 in Binnentuin [GEOGRAPHIC_DATA]" at bounding box center [441, 333] width 260 height 18
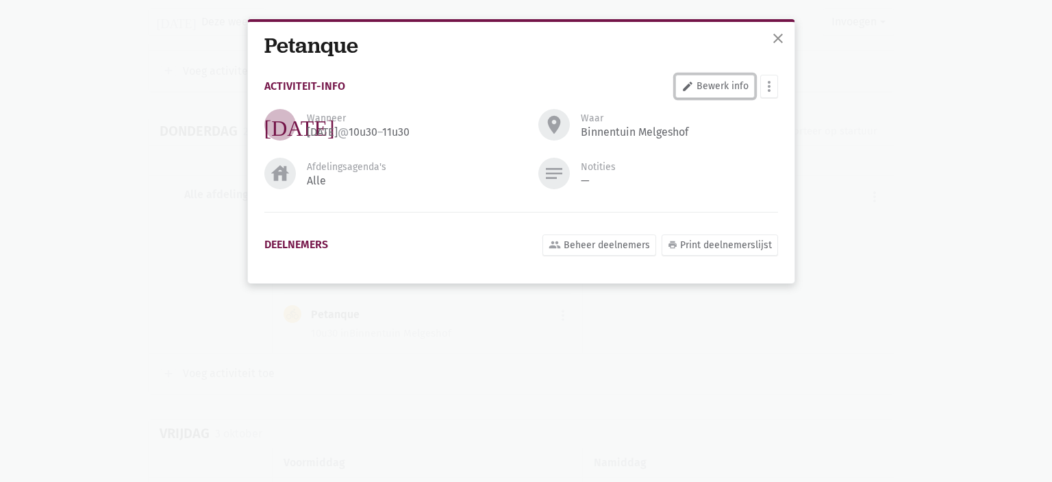
click at [720, 90] on link "edit Bewerk info" at bounding box center [715, 86] width 79 height 23
select select "10:30"
select select "11:30"
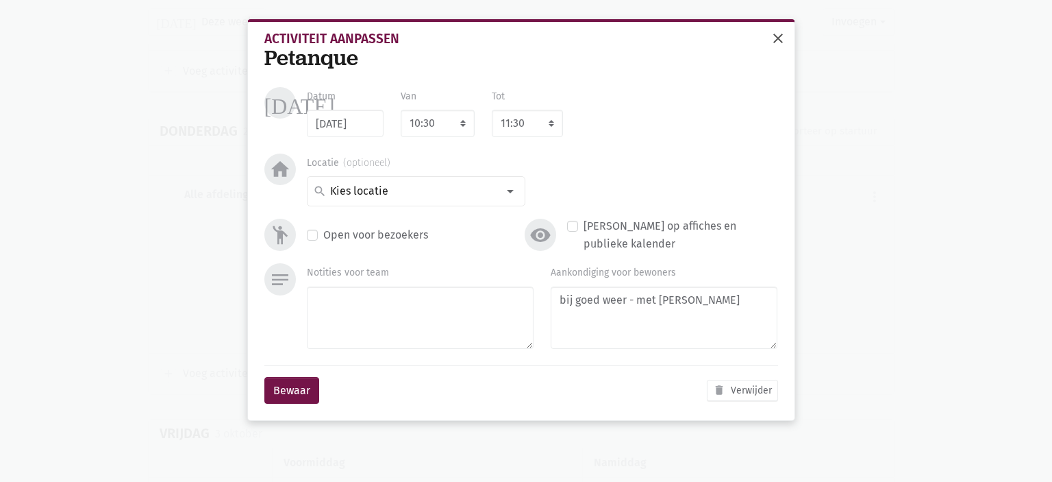
click at [779, 32] on span "close" at bounding box center [778, 38] width 16 height 16
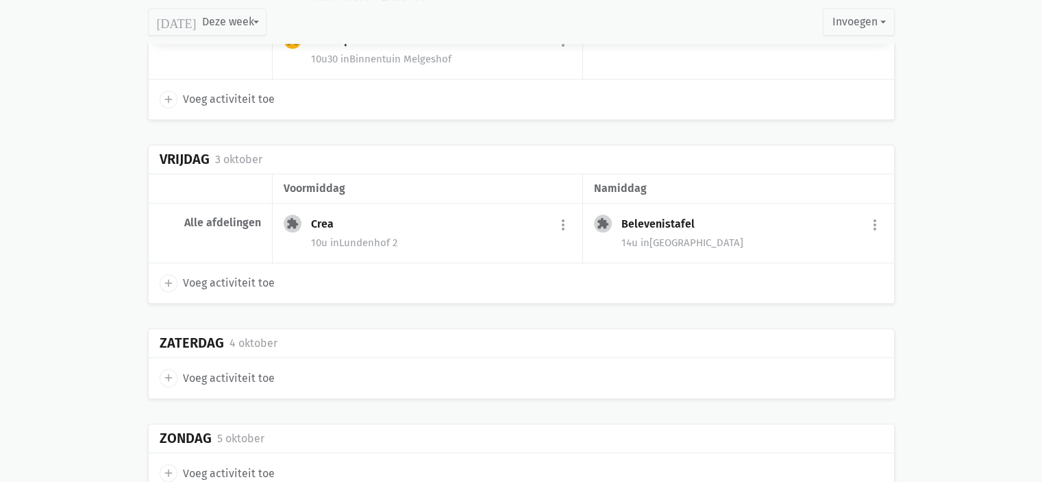
scroll to position [1233, 0]
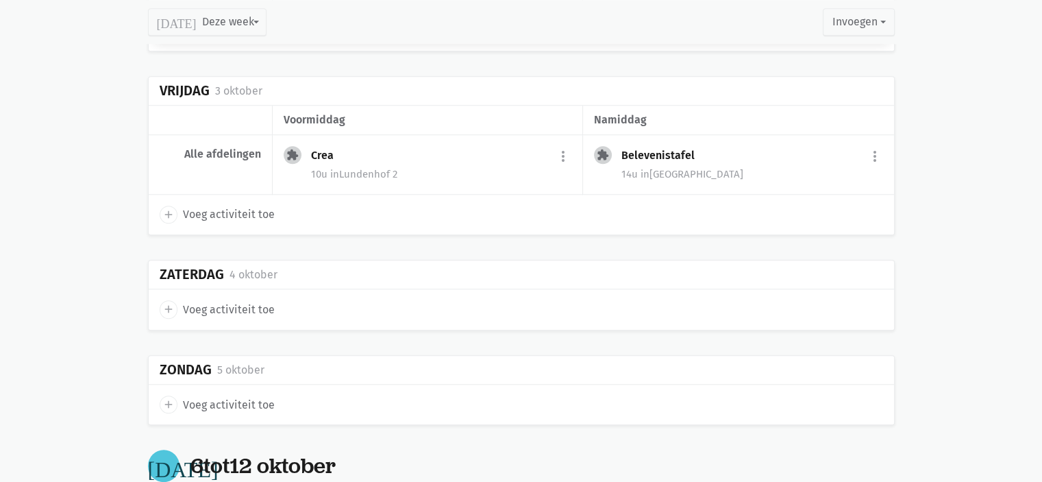
click at [370, 181] on div "extension Crea more_vert edit Bewerk group Beheer deelnemers print Print deelne…" at bounding box center [428, 165] width 310 height 60
click at [368, 168] on span "in [STREET_ADDRESS]" at bounding box center [363, 174] width 67 height 12
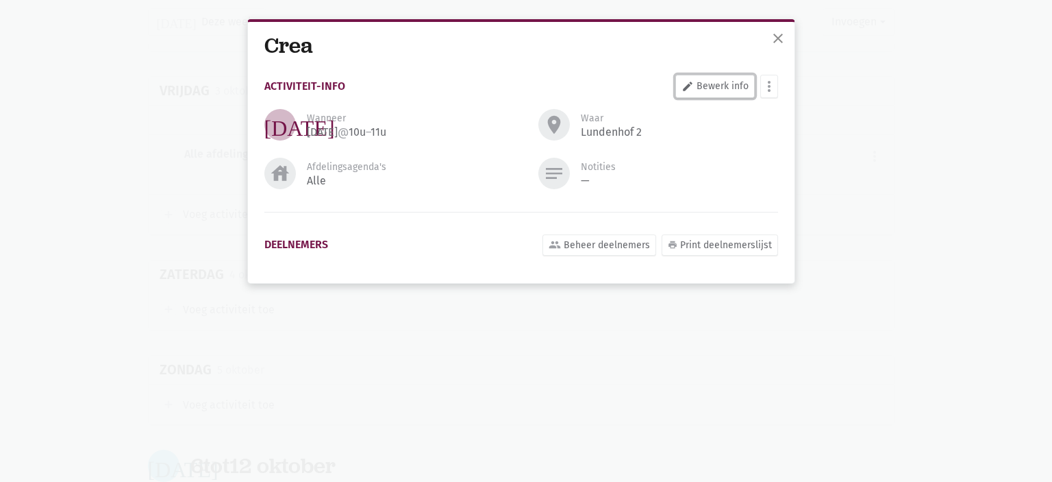
click at [715, 82] on link "edit Bewerk info" at bounding box center [715, 86] width 79 height 23
select select "10:00"
select select "11:00"
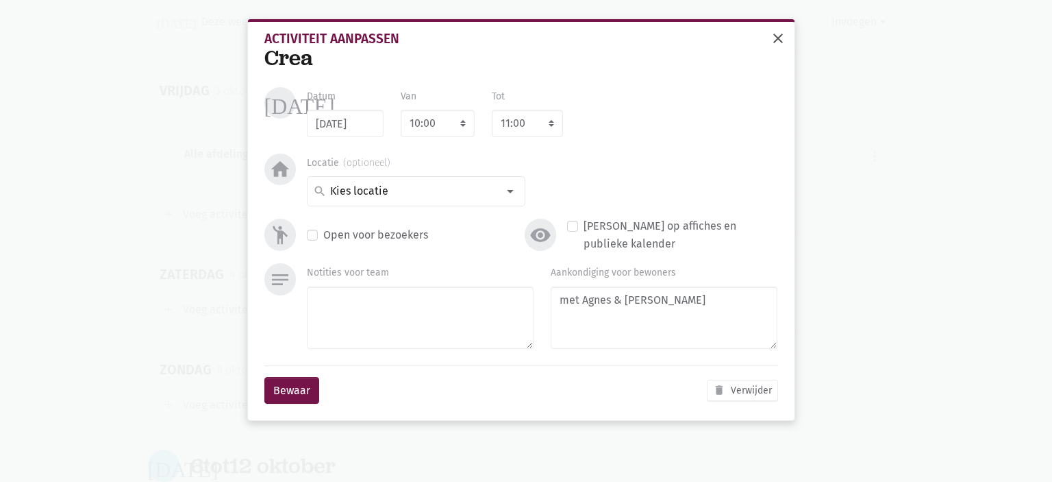
click at [777, 36] on span "close" at bounding box center [778, 38] width 16 height 16
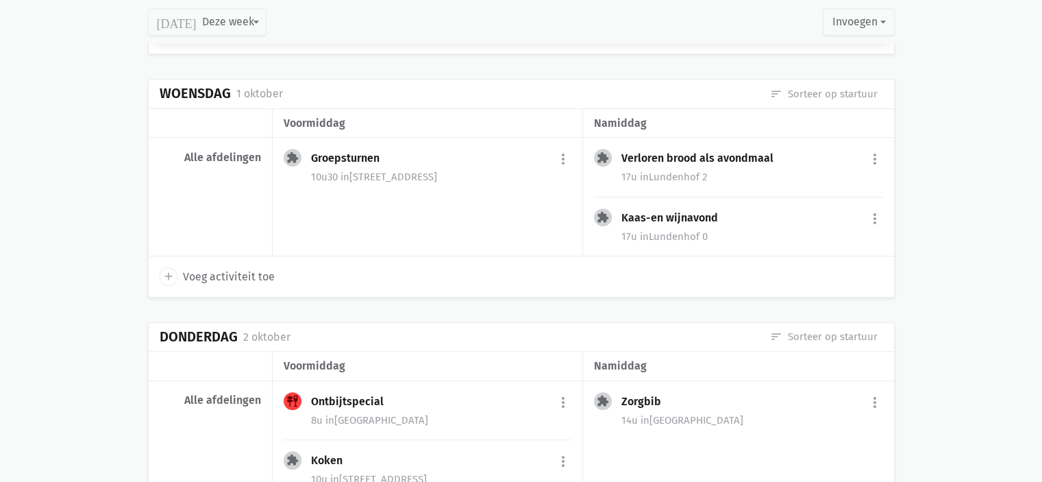
scroll to position [206, 0]
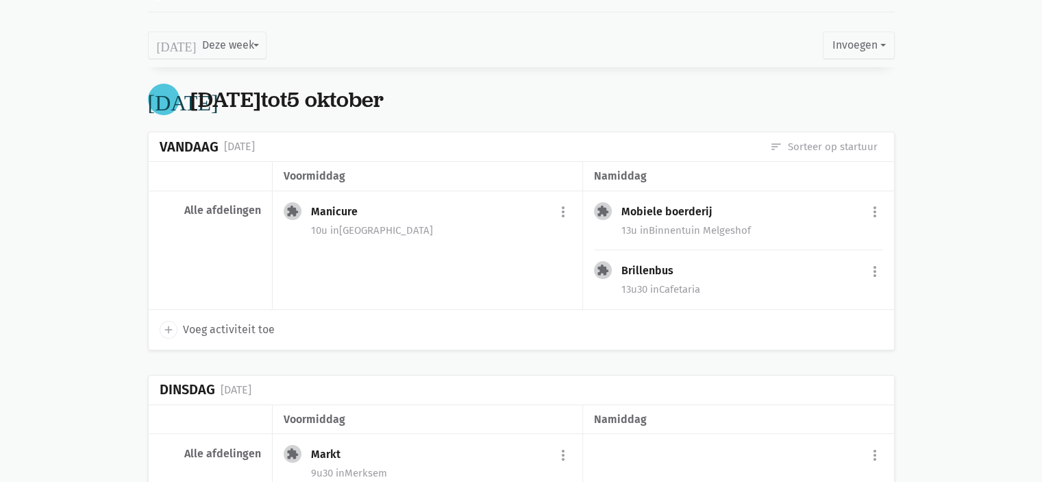
drag, startPoint x: 0, startPoint y: 12, endPoint x: 0, endPoint y: 125, distance: 113.0
drag, startPoint x: 0, startPoint y: 125, endPoint x: 0, endPoint y: 175, distance: 50.0
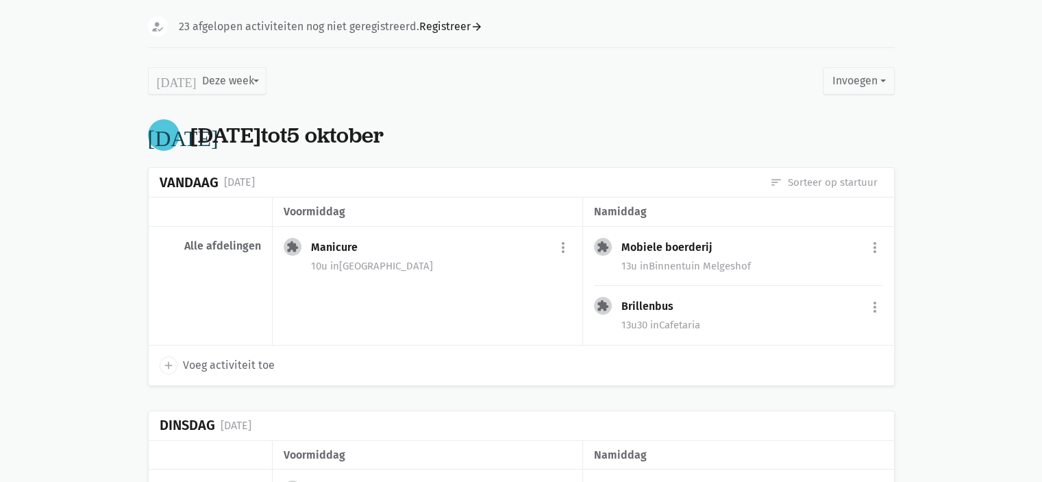
scroll to position [137, 0]
